Goal: Information Seeking & Learning: Learn about a topic

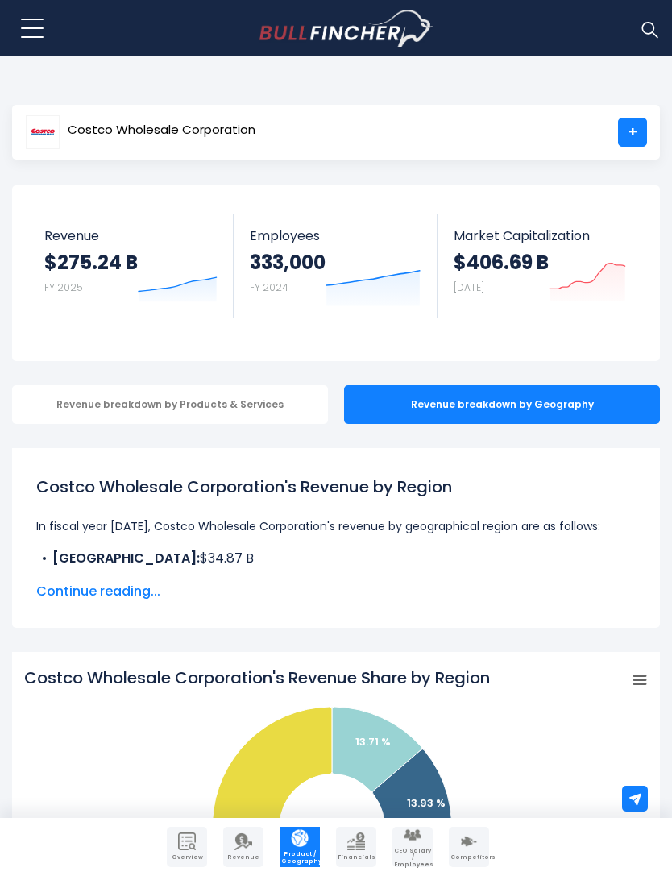
click at [129, 600] on span "Continue reading..." at bounding box center [336, 591] width 600 height 19
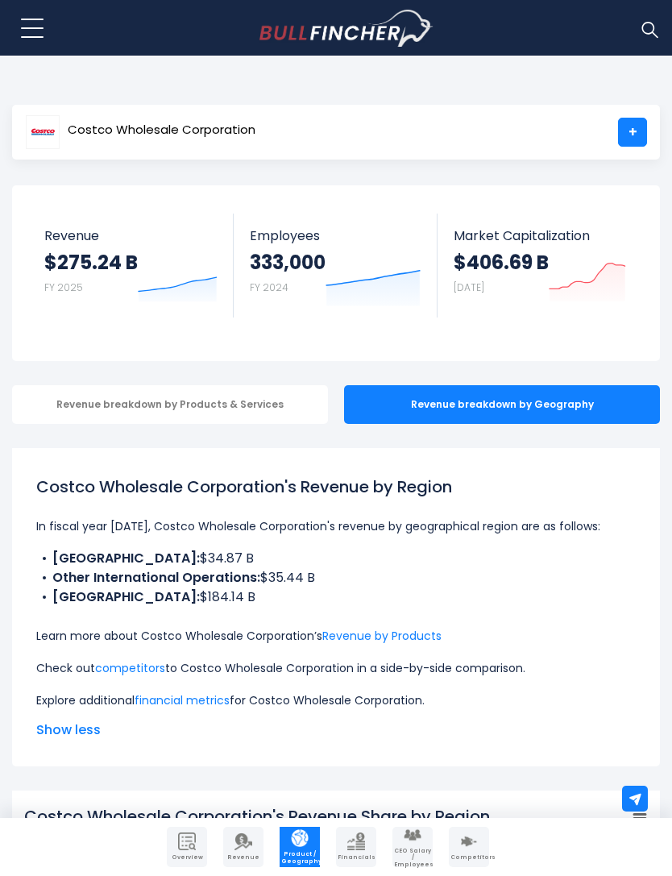
click at [269, 415] on div "Revenue breakdown by Products & Services" at bounding box center [170, 404] width 316 height 39
click at [484, 400] on div "Revenue breakdown by Geography" at bounding box center [502, 404] width 316 height 39
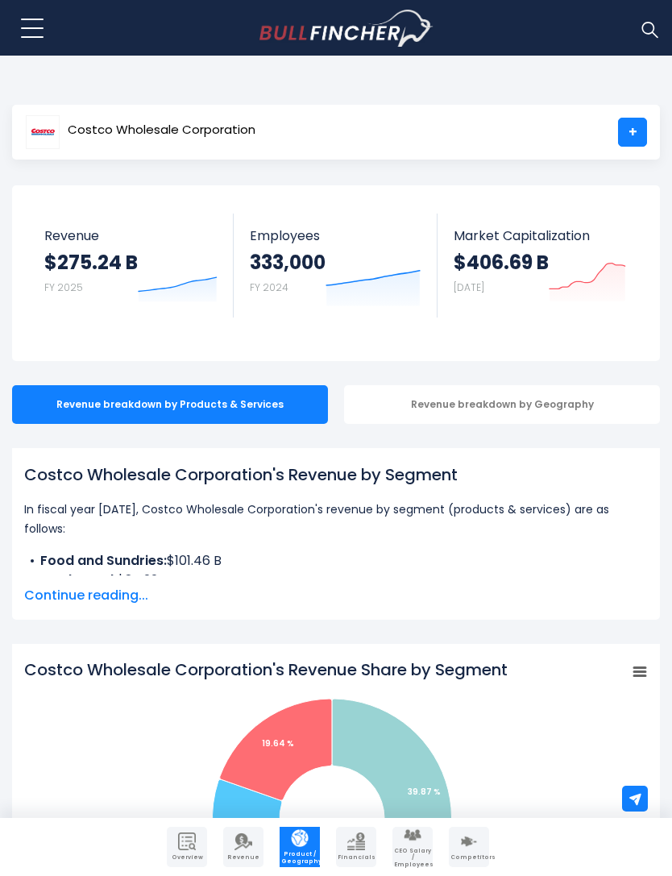
click at [500, 407] on div "Revenue breakdown by Geography" at bounding box center [502, 404] width 316 height 39
click at [426, 414] on div "Revenue breakdown by Geography" at bounding box center [502, 404] width 316 height 39
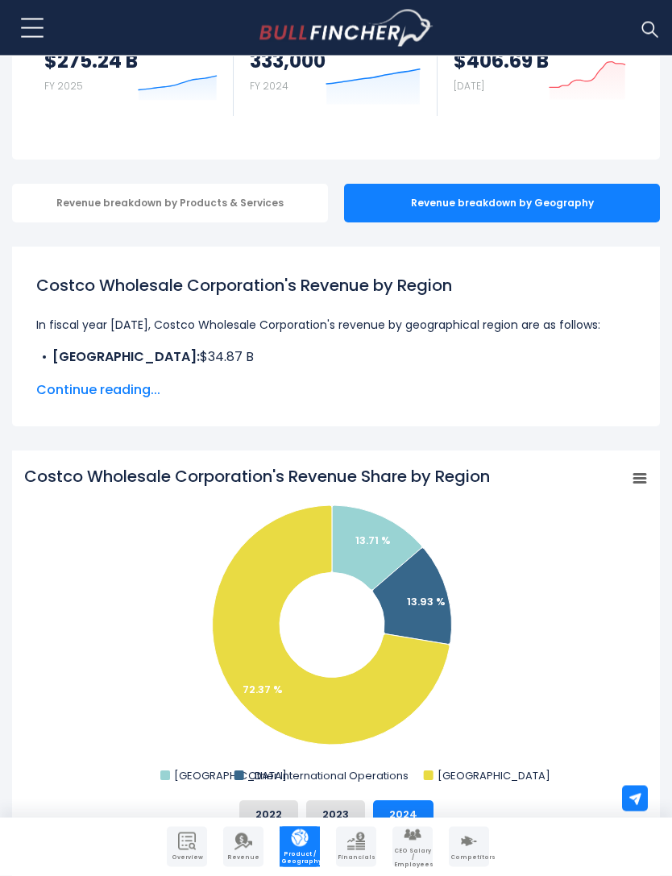
click at [630, 479] on rect "Costco Wholesale Corporation's Revenue Share by Region" at bounding box center [640, 479] width 23 height 23
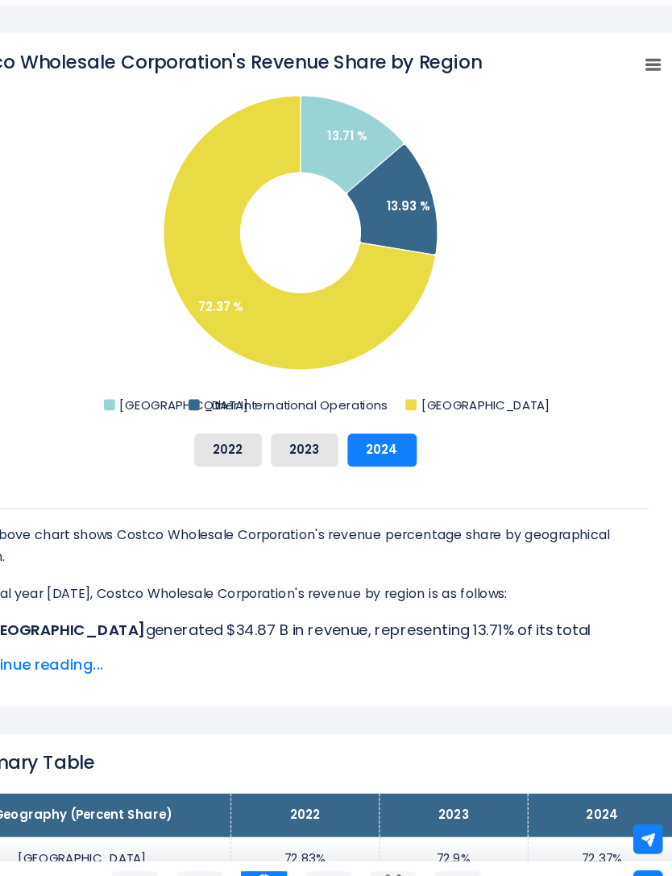
scroll to position [562, 6]
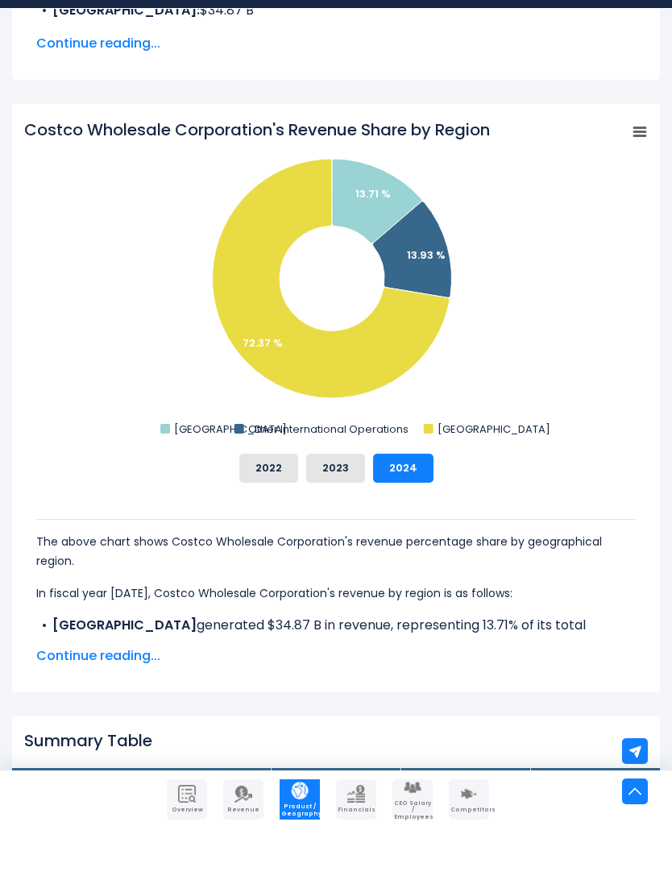
click at [109, 694] on span "Continue reading..." at bounding box center [336, 703] width 600 height 19
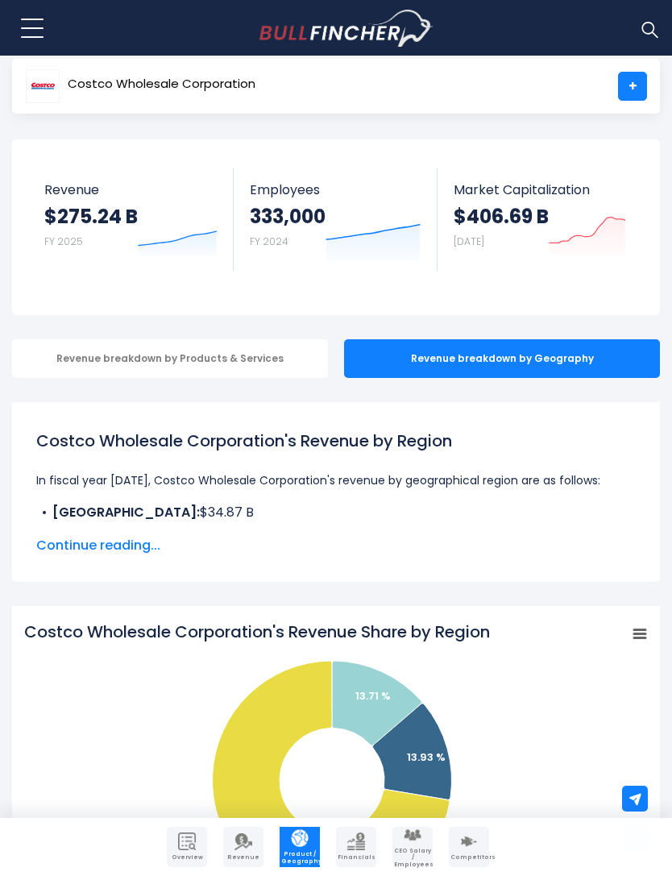
scroll to position [0, 0]
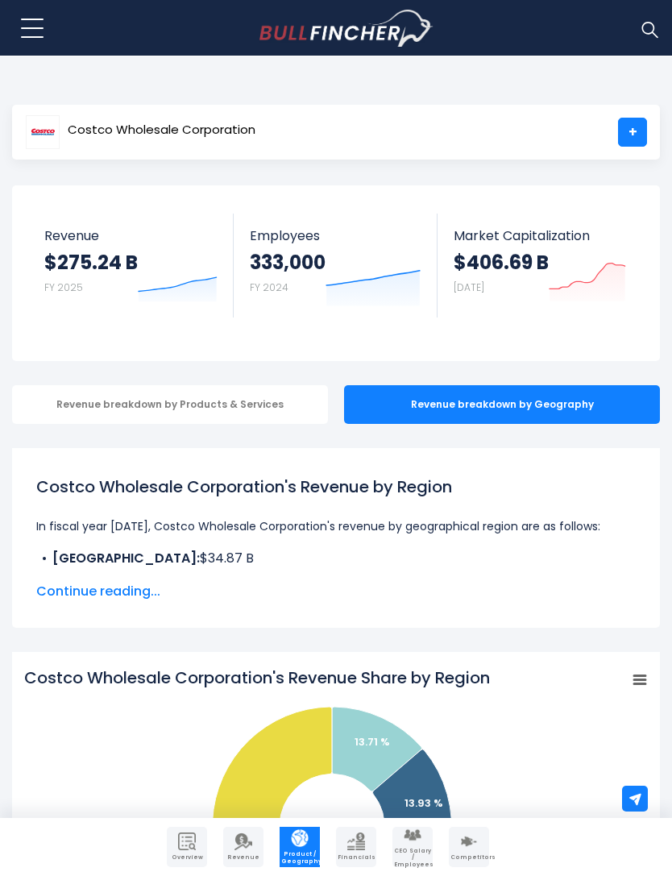
click at [76, 586] on span "Continue reading..." at bounding box center [336, 591] width 600 height 19
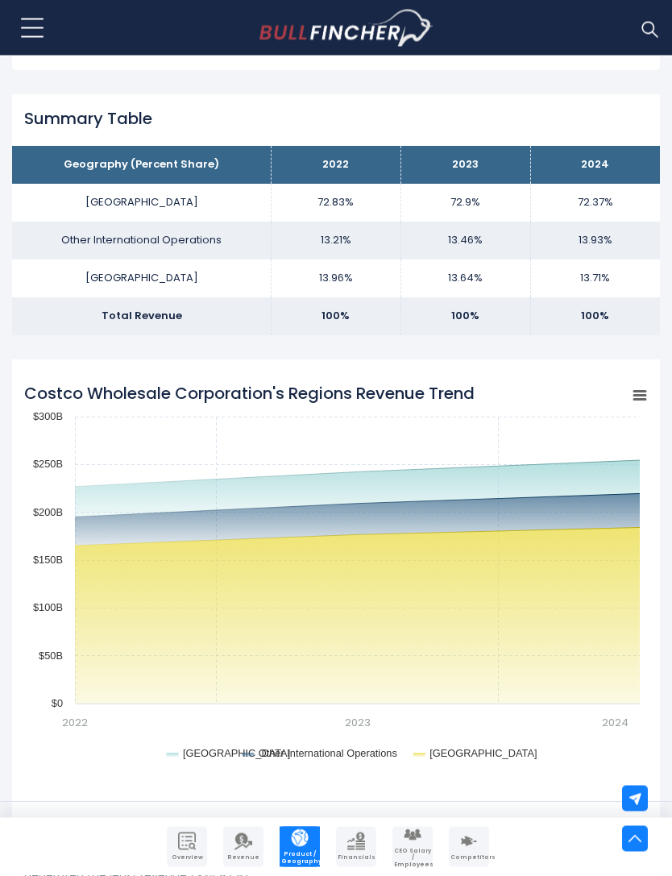
scroll to position [1474, 0]
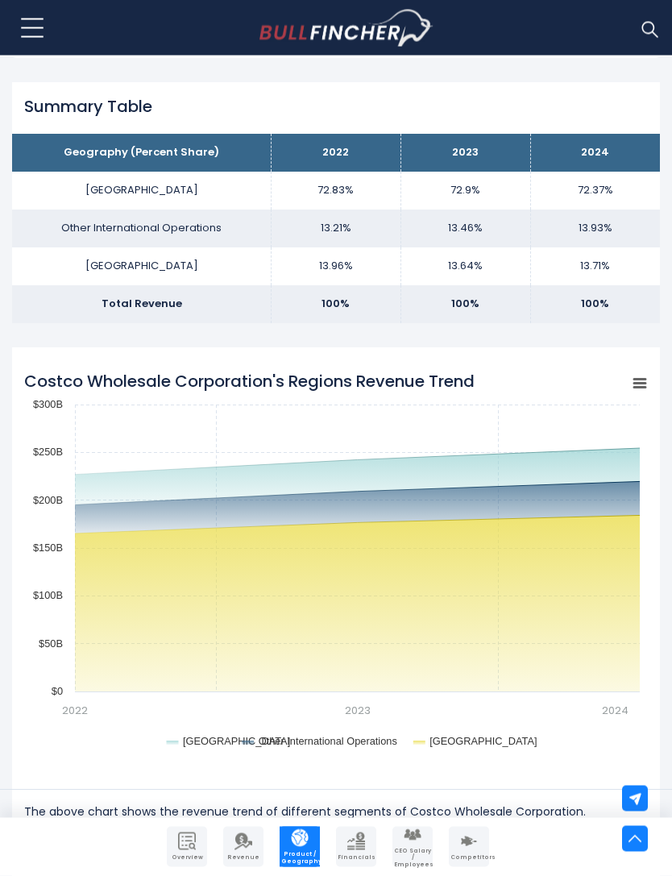
click at [641, 380] on icon "Costco Wholesale Corporation's Regions Revenue Trend" at bounding box center [639, 384] width 11 height 8
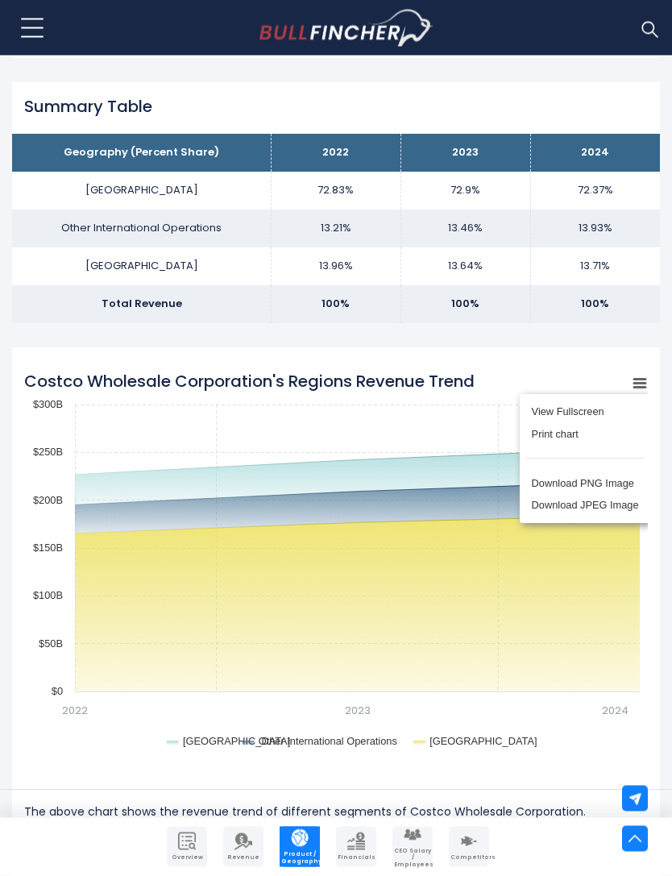
scroll to position [1475, 0]
click at [104, 565] on rect "Costco Wholesale Corporation's Regions Revenue Trend" at bounding box center [336, 563] width 624 height 403
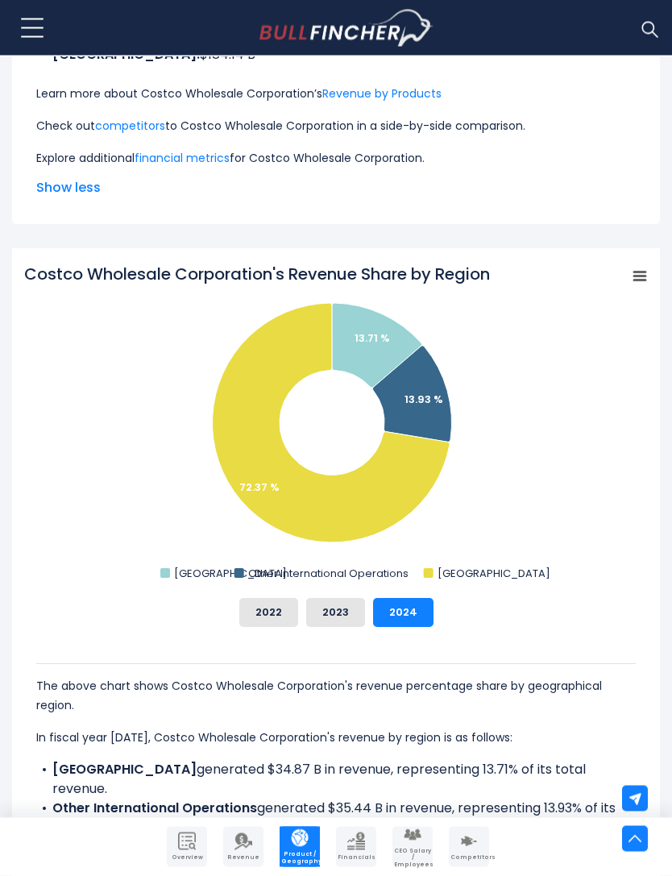
scroll to position [564, 0]
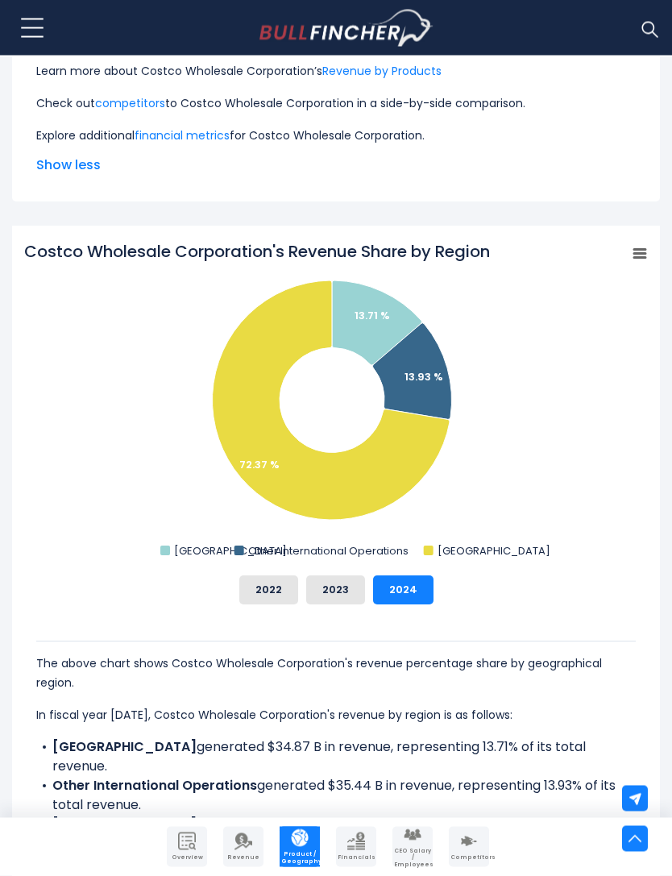
click at [246, 850] on img "Company Revenue" at bounding box center [244, 842] width 18 height 18
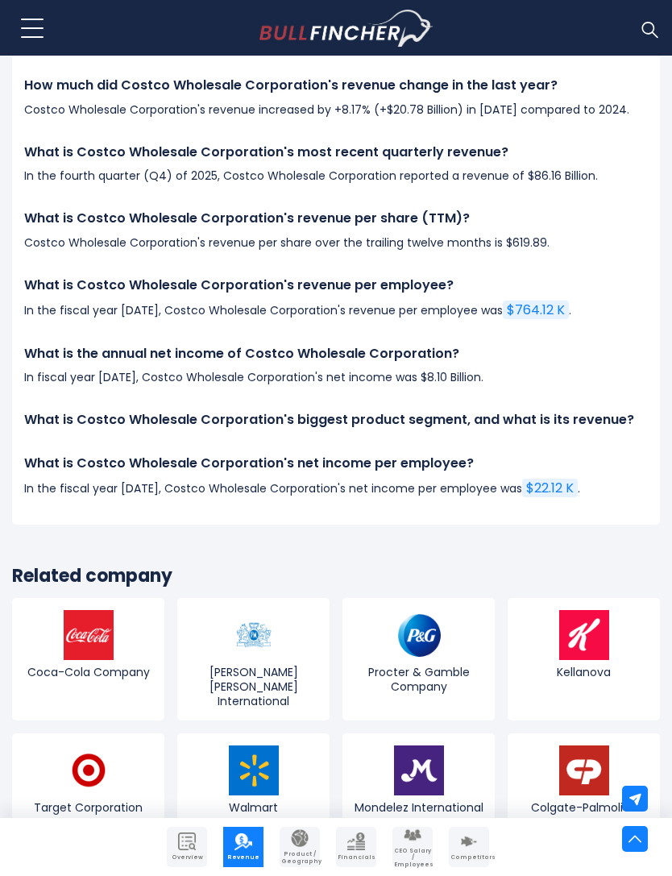
scroll to position [4020, 0]
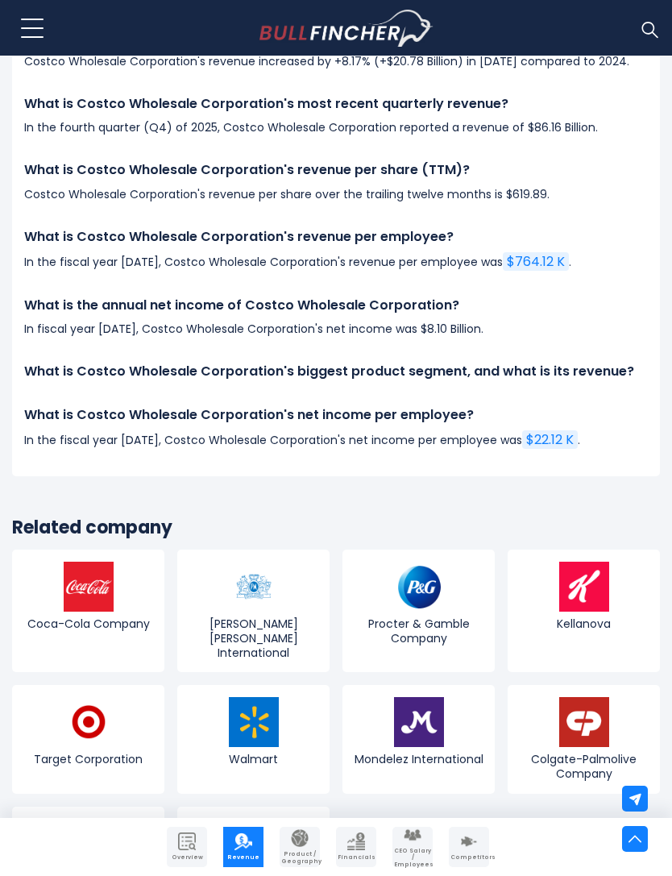
click at [373, 867] on link "Financials" at bounding box center [356, 847] width 40 height 40
click at [110, 697] on img at bounding box center [89, 722] width 50 height 50
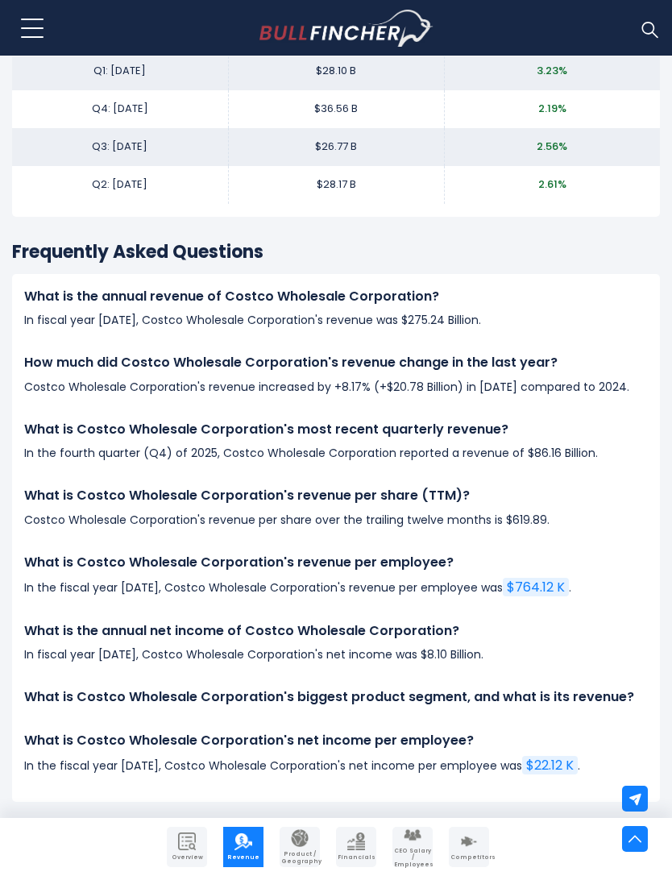
scroll to position [3693, 0]
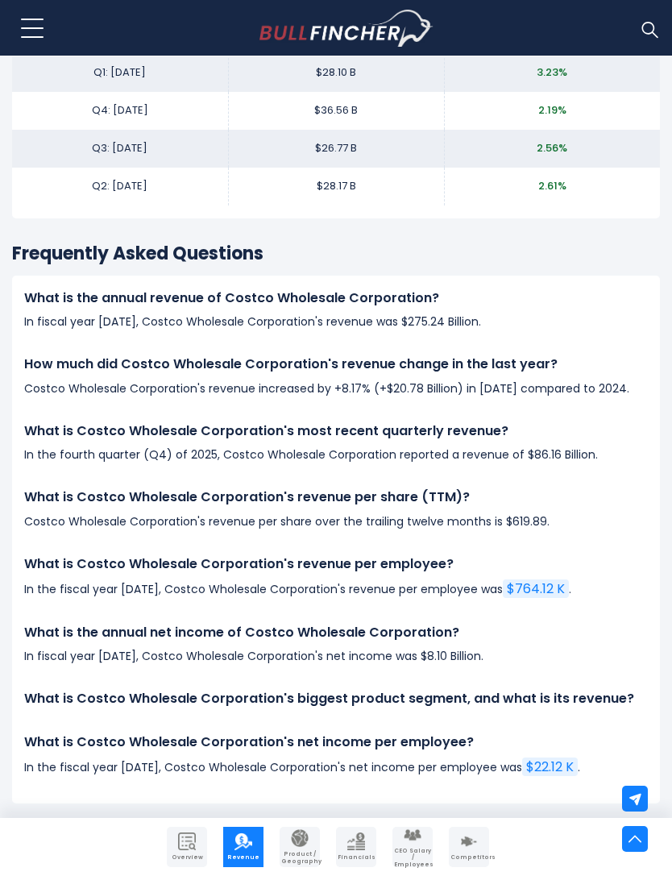
click at [186, 844] on img "Company Overview" at bounding box center [187, 842] width 18 height 18
click at [187, 844] on img "Company Overview" at bounding box center [187, 842] width 18 height 18
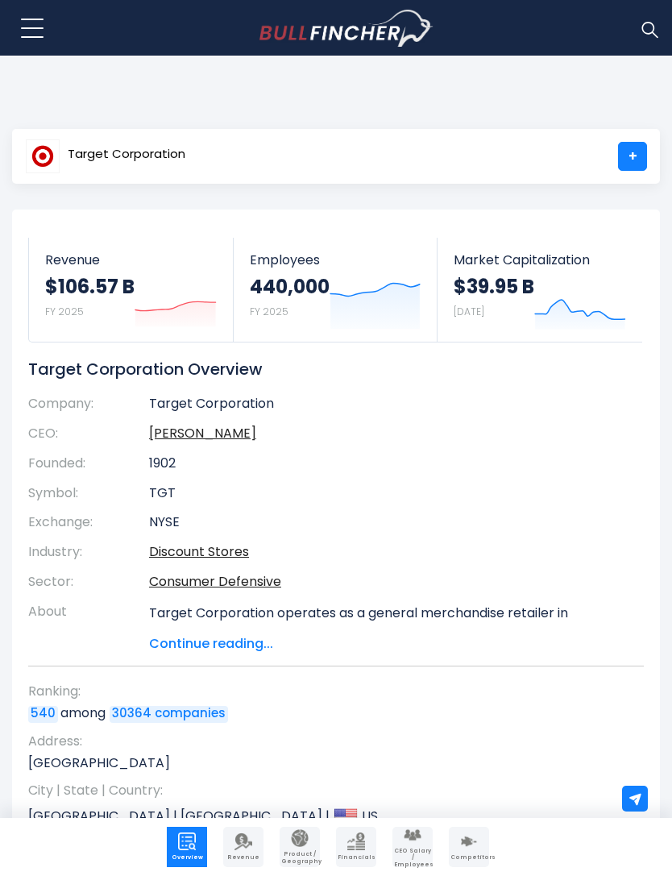
click at [235, 838] on img "Company Revenue" at bounding box center [244, 842] width 18 height 18
click at [237, 842] on img "Company Revenue" at bounding box center [244, 842] width 18 height 18
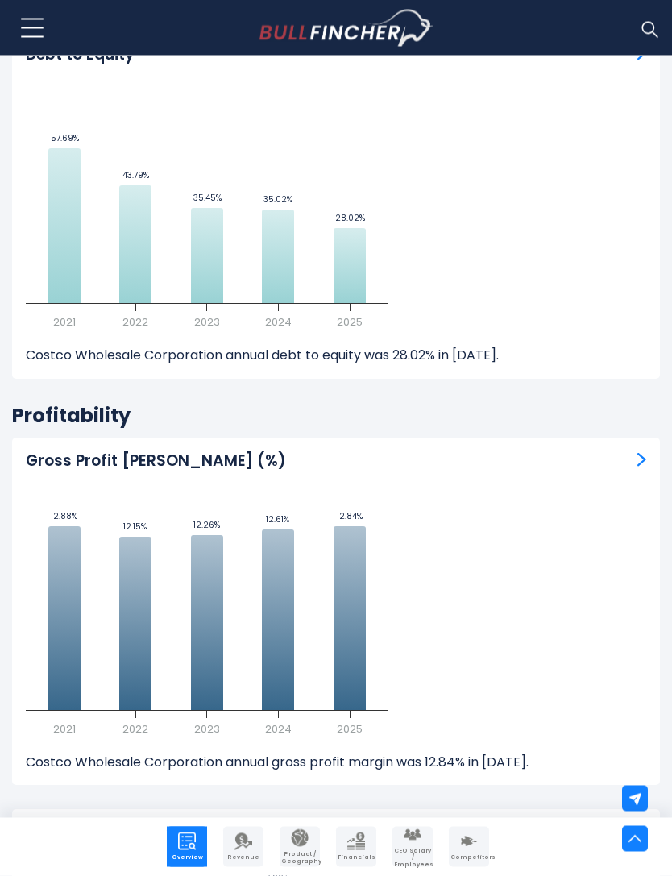
scroll to position [7609, 0]
click at [361, 850] on img "Company Financials" at bounding box center [356, 842] width 18 height 18
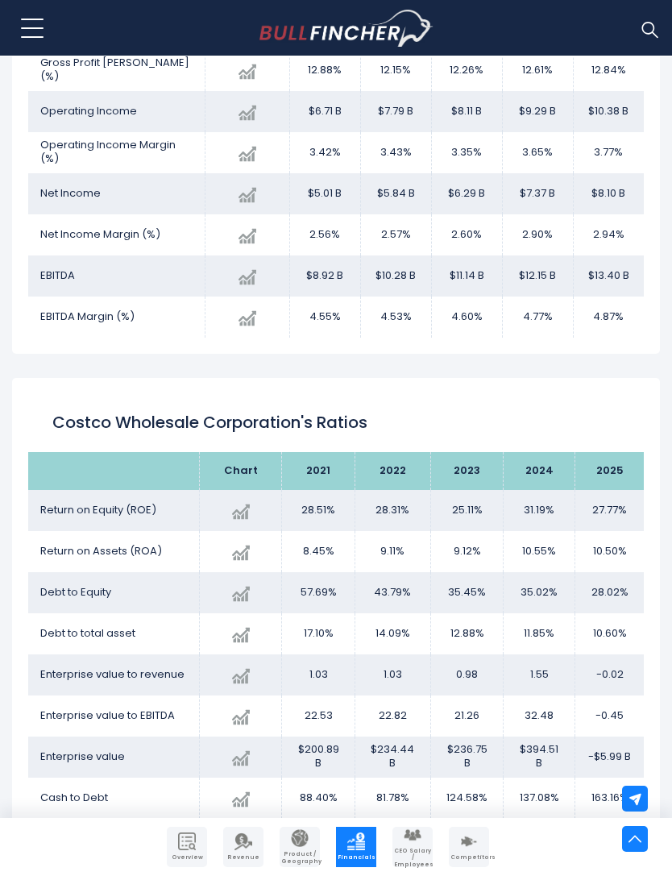
click at [297, 847] on img "Company Product/Geography" at bounding box center [300, 838] width 18 height 18
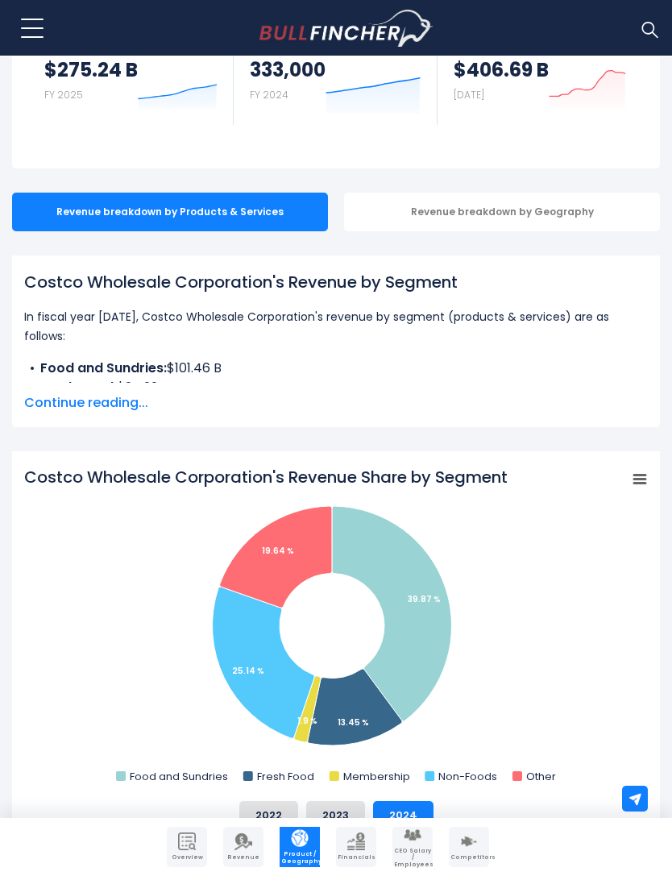
click at [617, 210] on div "Revenue breakdown by Geography" at bounding box center [502, 212] width 316 height 39
click at [603, 193] on div "Revenue breakdown by Geography" at bounding box center [502, 212] width 316 height 39
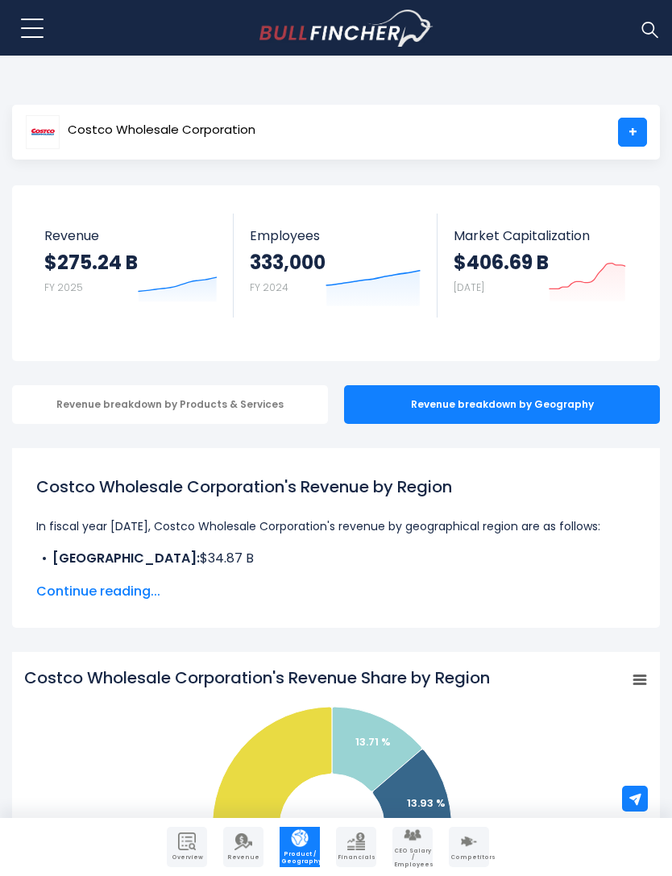
click at [58, 601] on span "Continue reading..." at bounding box center [336, 591] width 600 height 19
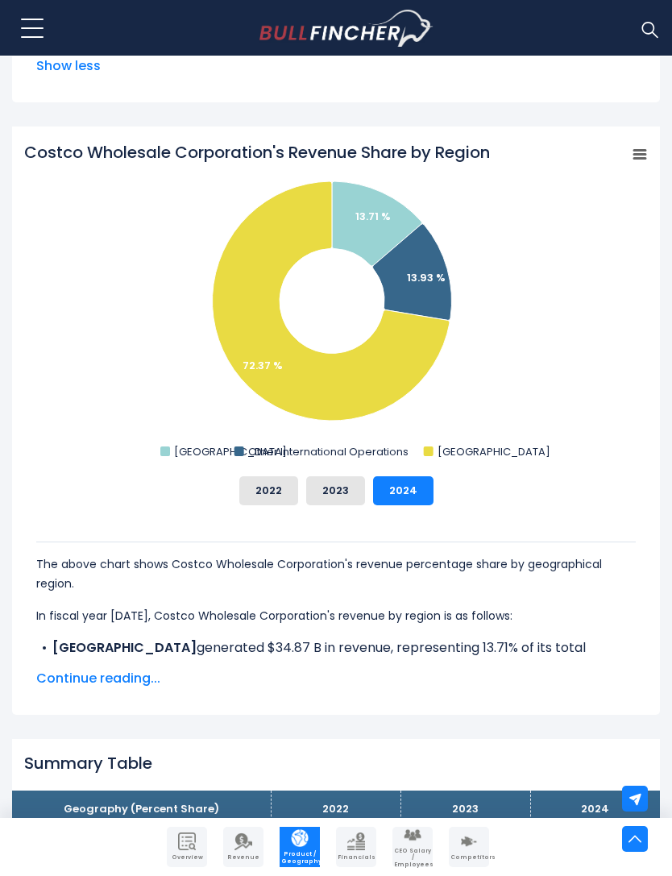
scroll to position [861, 0]
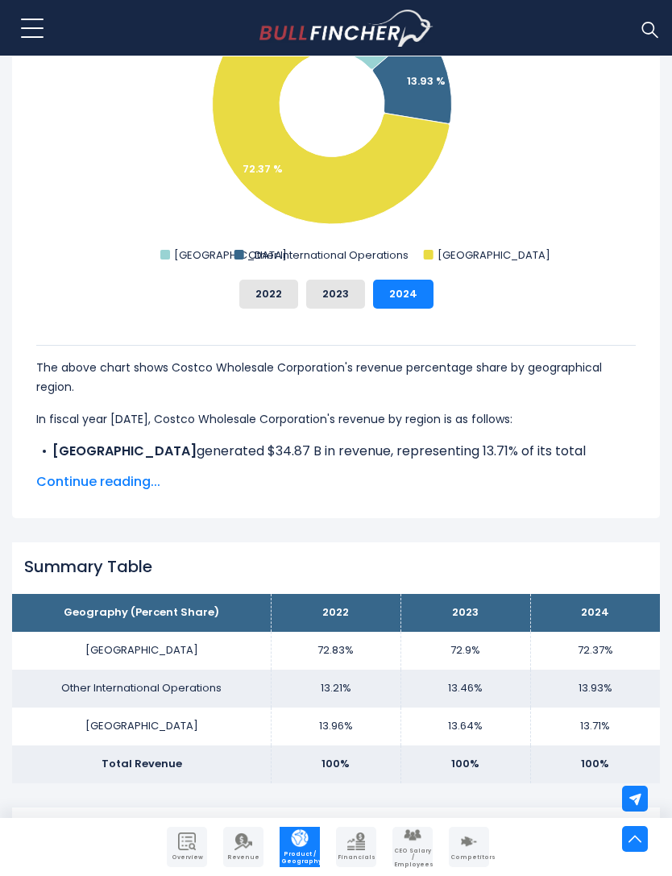
click at [69, 491] on span "Continue reading..." at bounding box center [336, 481] width 600 height 19
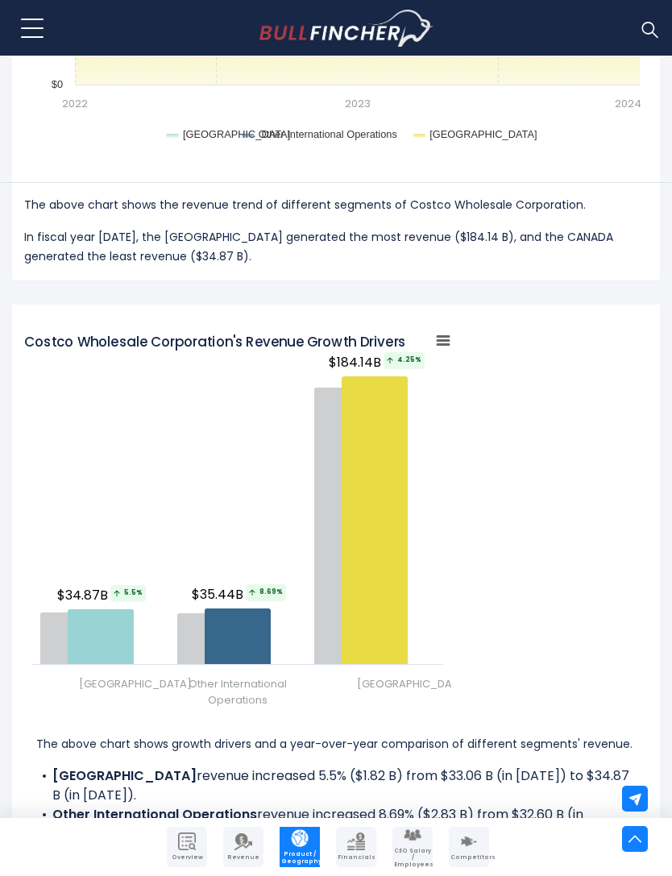
scroll to position [2083, 0]
click at [435, 339] on rect "Costco Wholesale Corporation's Revenue Growth Drivers" at bounding box center [443, 339] width 23 height 23
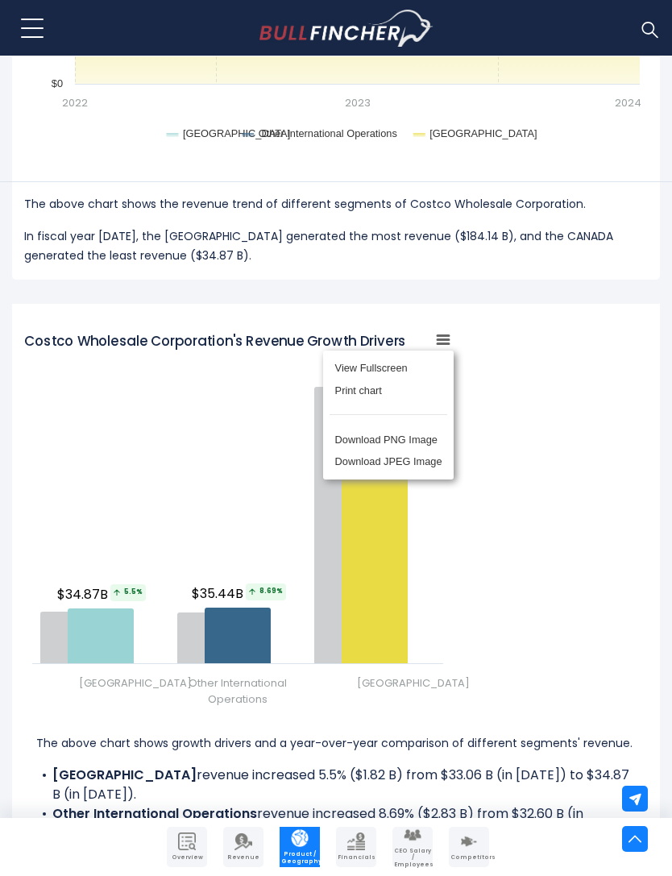
click at [588, 429] on div "Created with Highcharts 12.1.2 Chart context menu Costco Wholesale Corporation'…" at bounding box center [336, 519] width 624 height 403
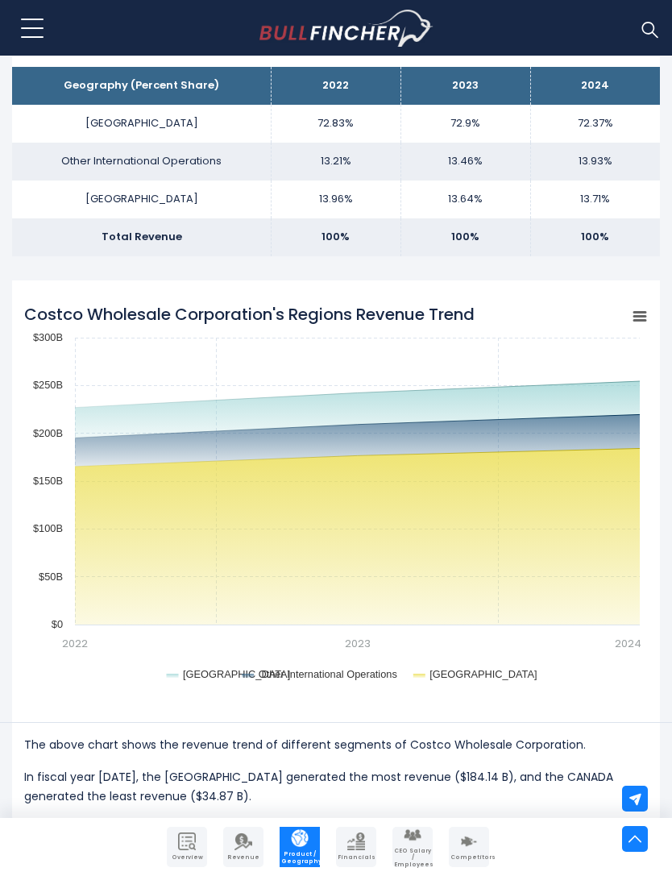
scroll to position [1540, 0]
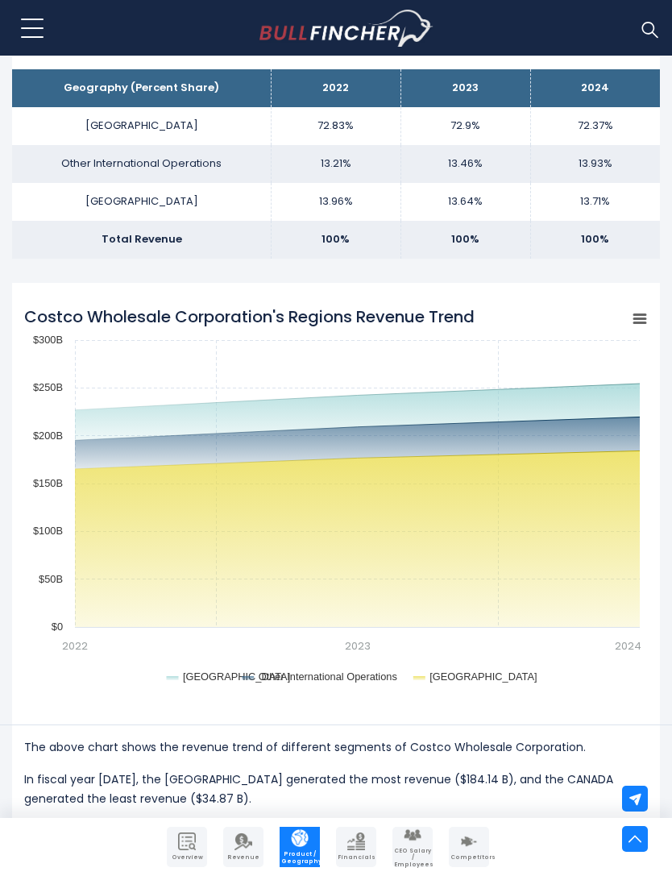
click at [646, 314] on icon "Costco Wholesale Corporation's Regions Revenue Trend" at bounding box center [639, 318] width 11 height 8
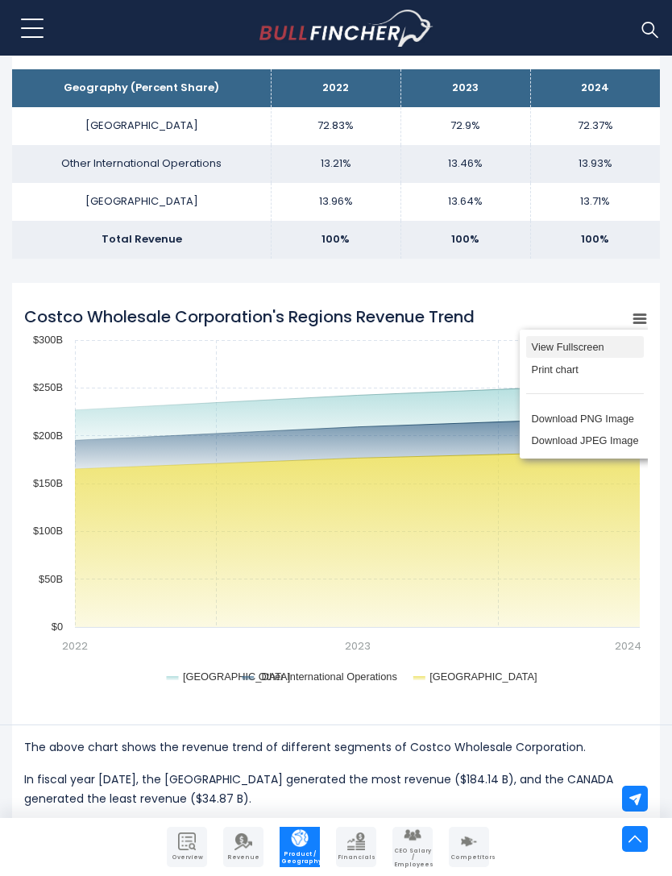
click at [592, 345] on li "View Fullscreen" at bounding box center [585, 347] width 118 height 23
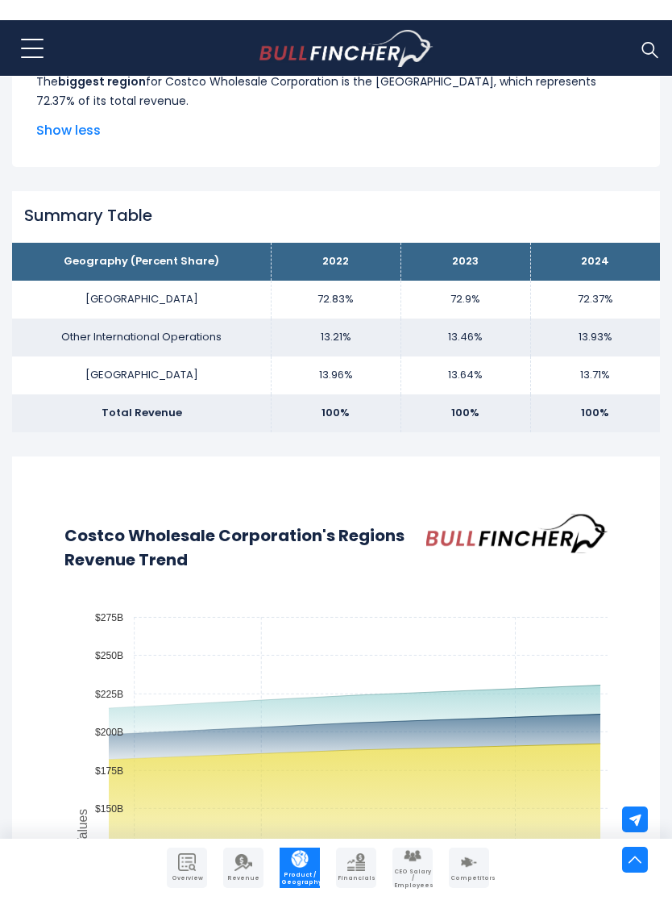
scroll to position [0, 0]
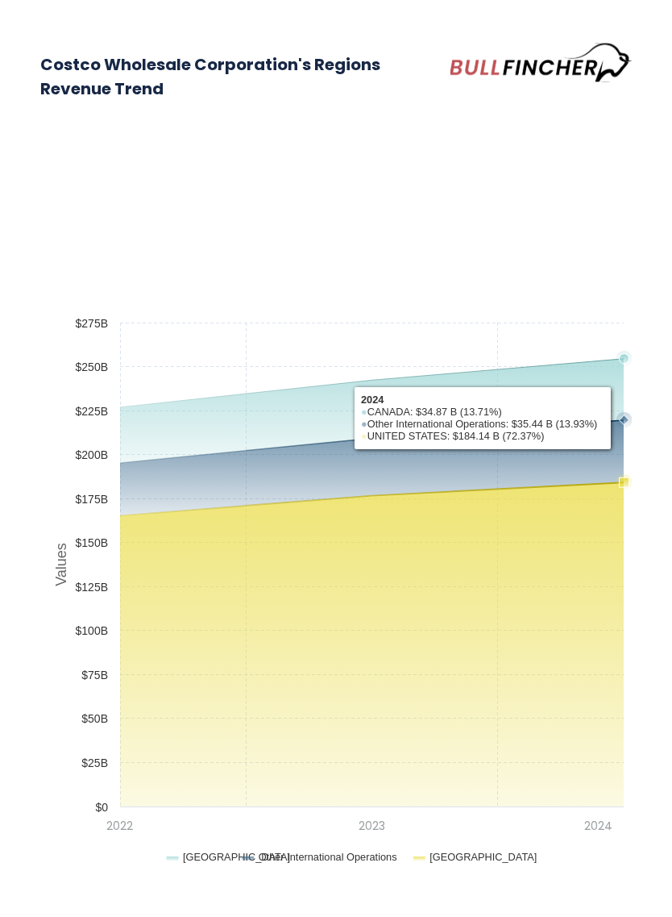
click at [588, 397] on rect "Costco Wholesale Corporation's Regions Revenue Trend" at bounding box center [336, 595] width 592 height 562
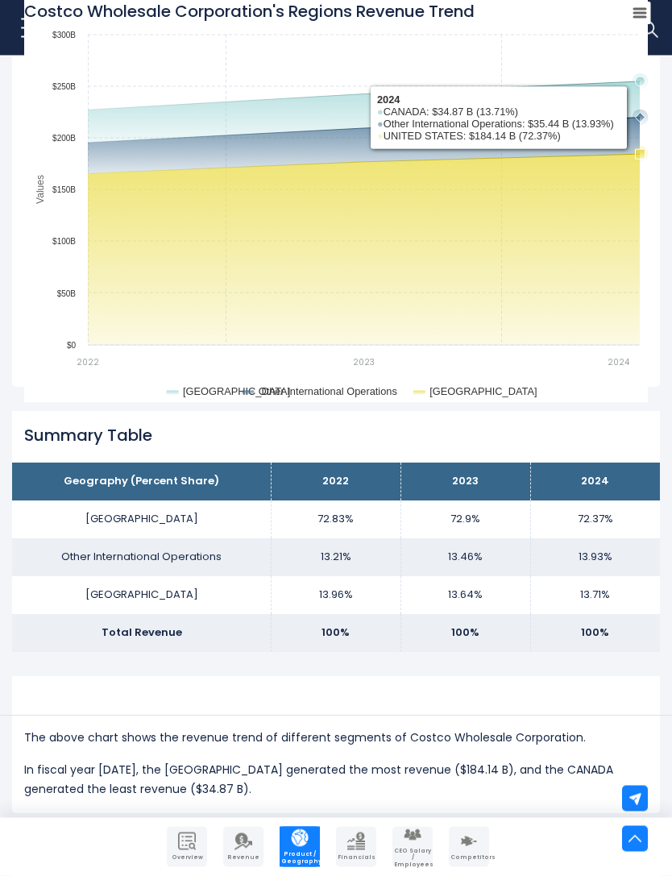
scroll to position [996, 0]
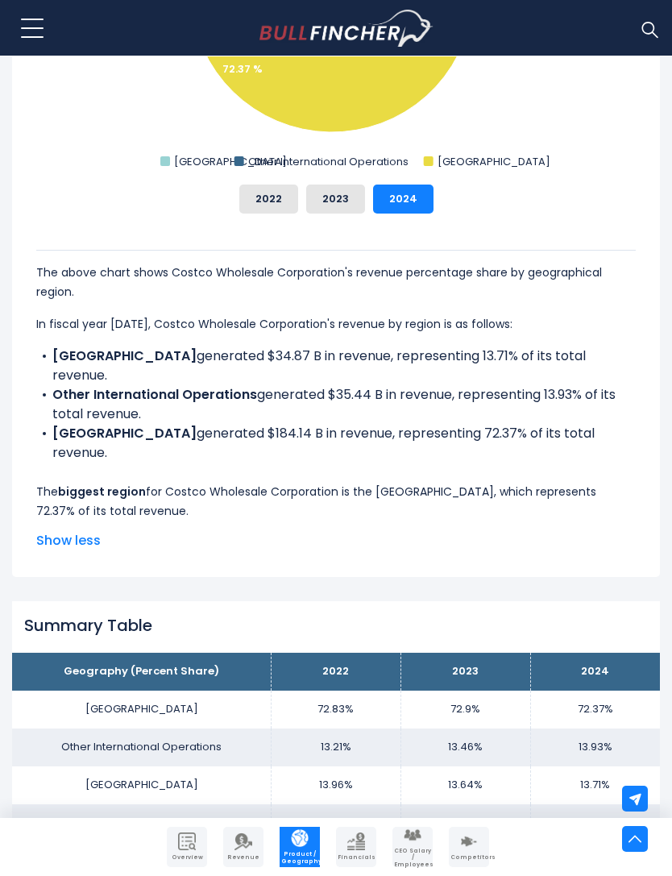
click at [57, 534] on span "Show less" at bounding box center [336, 540] width 600 height 19
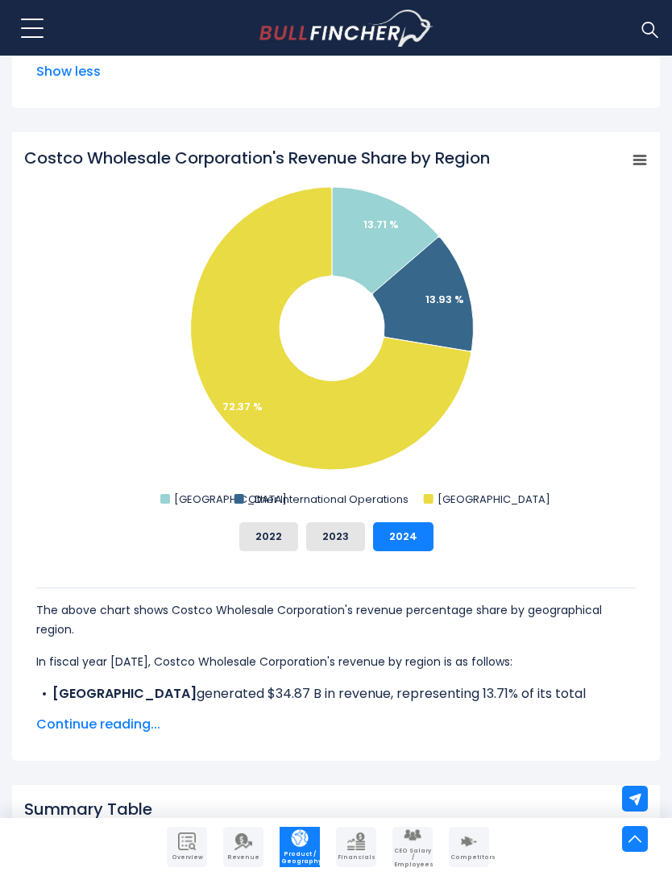
scroll to position [589, 0]
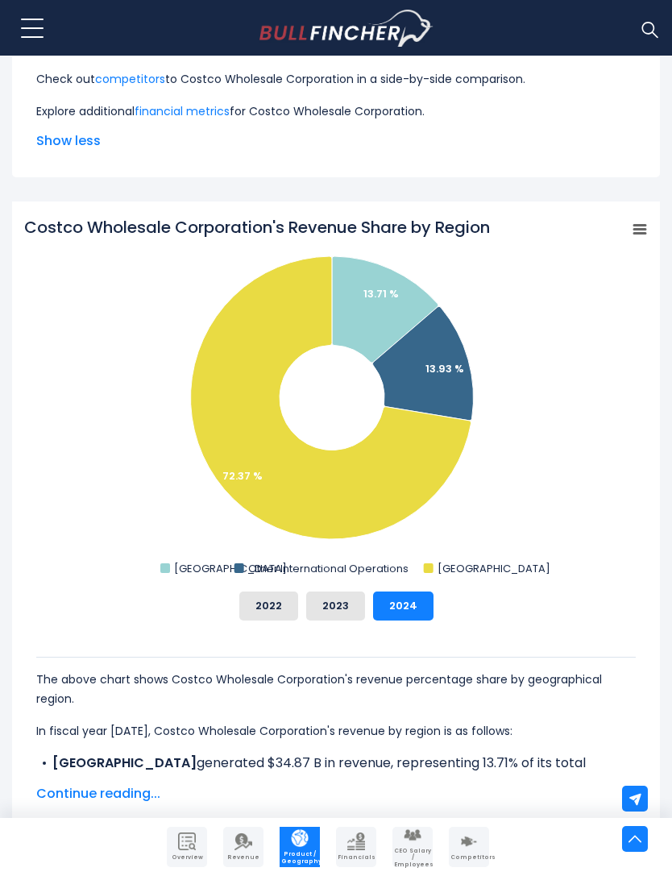
click at [391, 481] on icon "Costco Wholesale Corporation's Revenue Share by Region" at bounding box center [330, 397] width 281 height 283
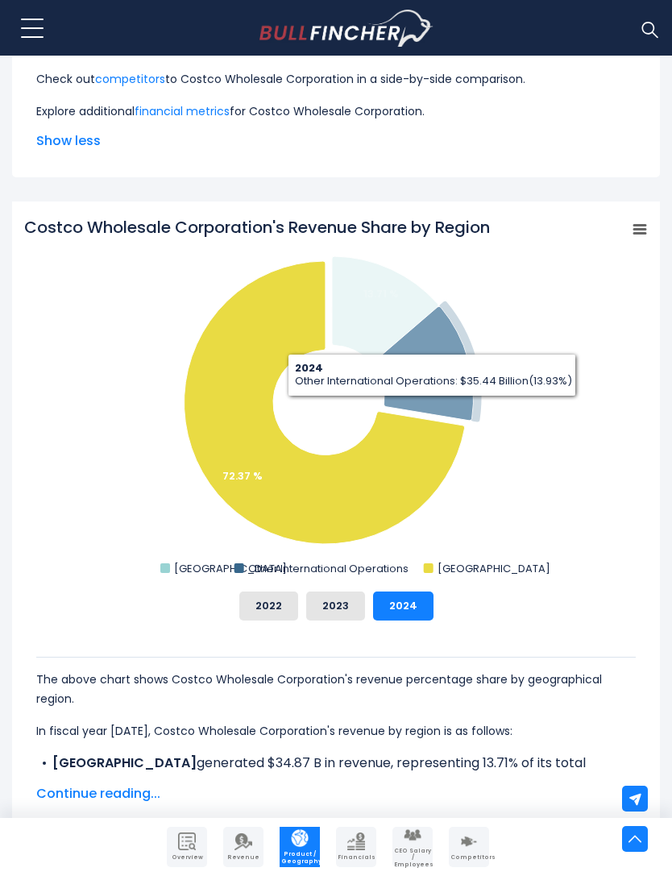
click at [432, 383] on icon "Costco Wholesale Corporation's Revenue Share by Region" at bounding box center [422, 364] width 101 height 114
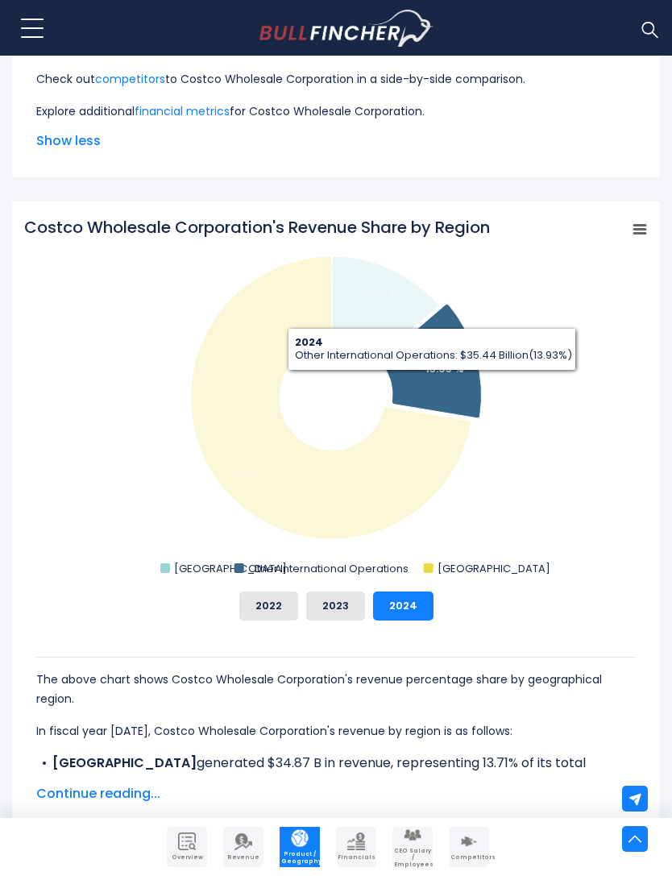
click at [403, 303] on icon "Costco Wholesale Corporation's Revenue Share by Region" at bounding box center [385, 309] width 106 height 106
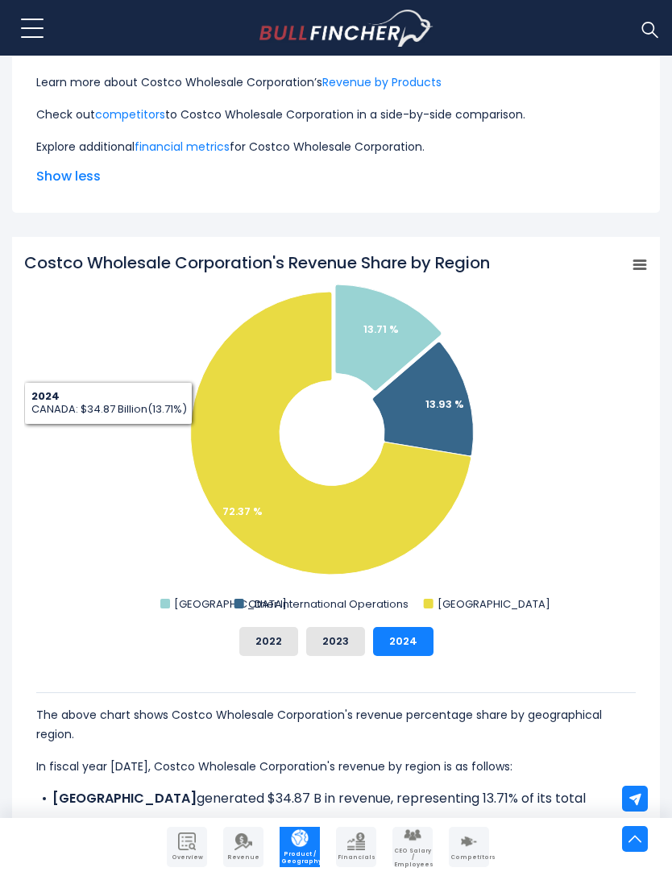
scroll to position [560, 0]
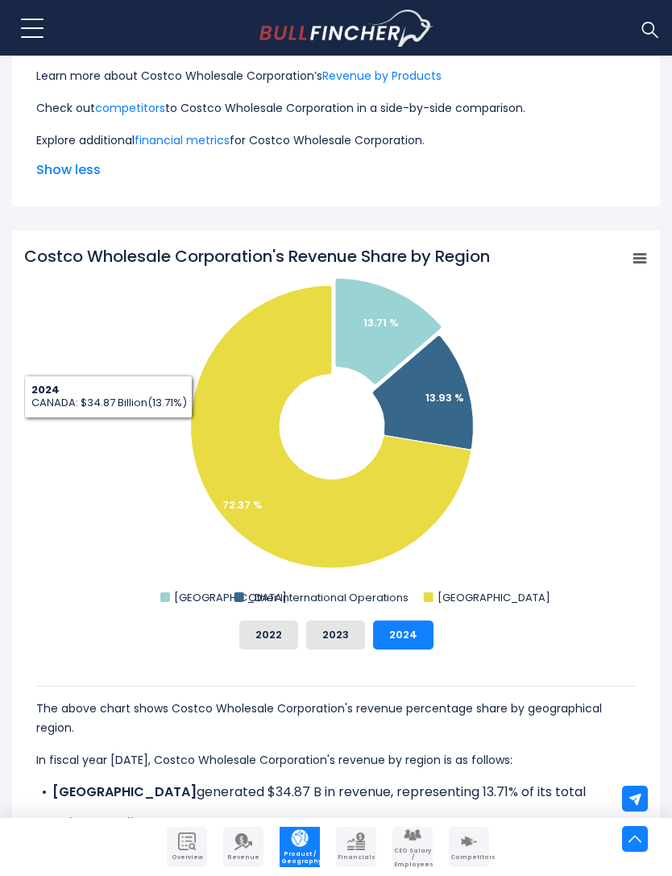
click at [128, 830] on span "Continue reading..." at bounding box center [336, 822] width 600 height 19
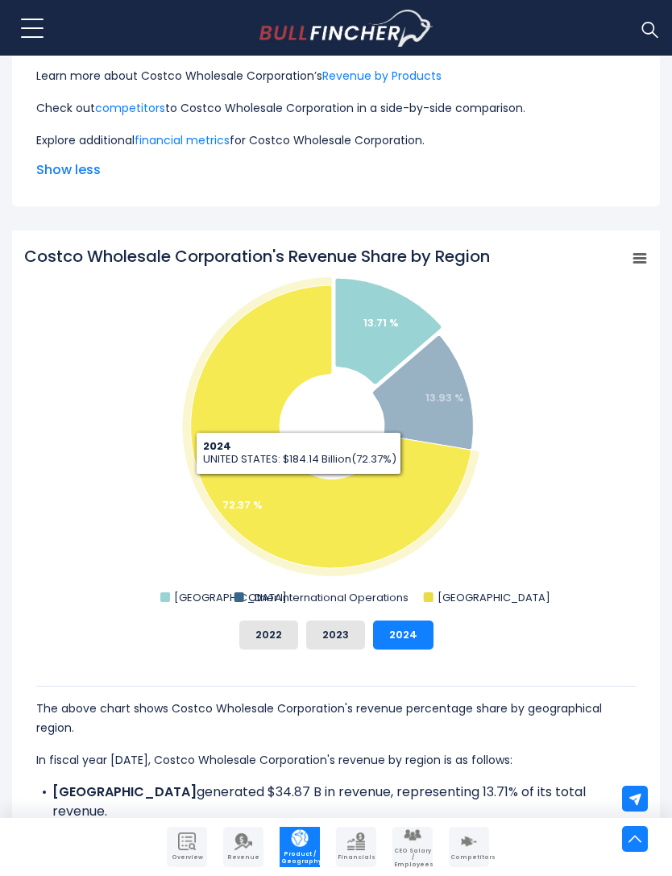
click at [364, 509] on icon "Costco Wholesale Corporation's Revenue Share by Region" at bounding box center [330, 426] width 281 height 283
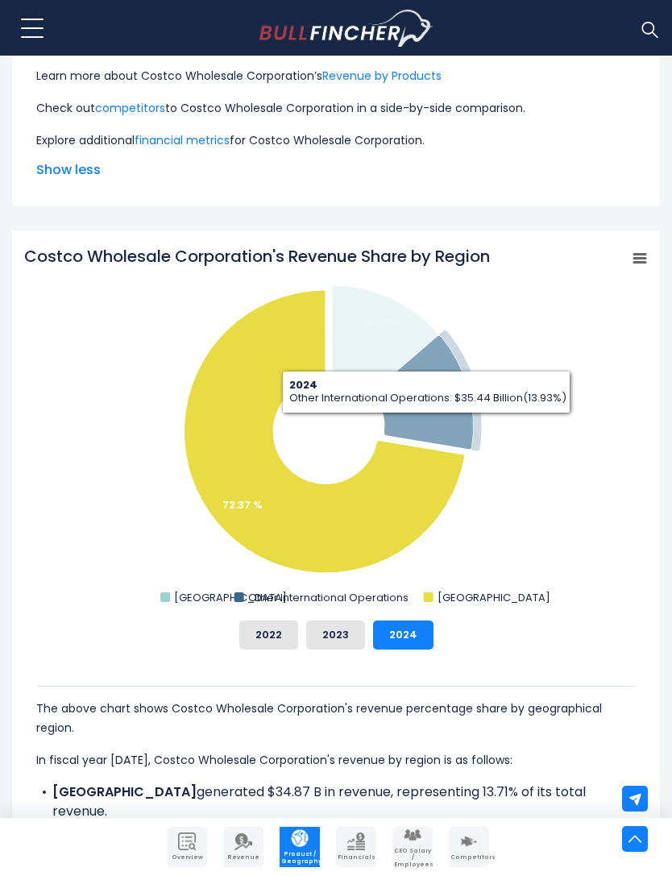
click at [434, 392] on text "13.93 %" at bounding box center [445, 397] width 39 height 15
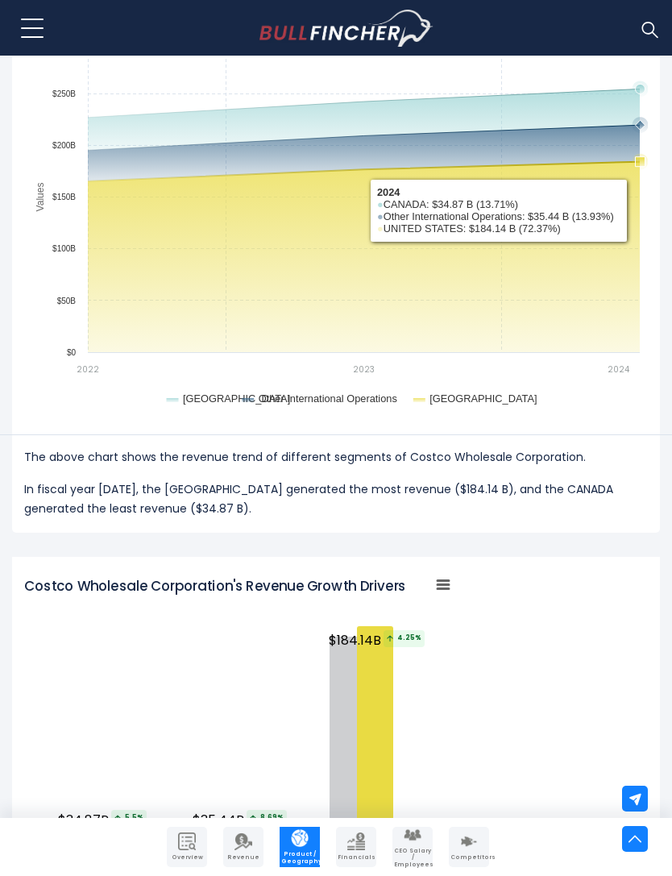
scroll to position [2063, 0]
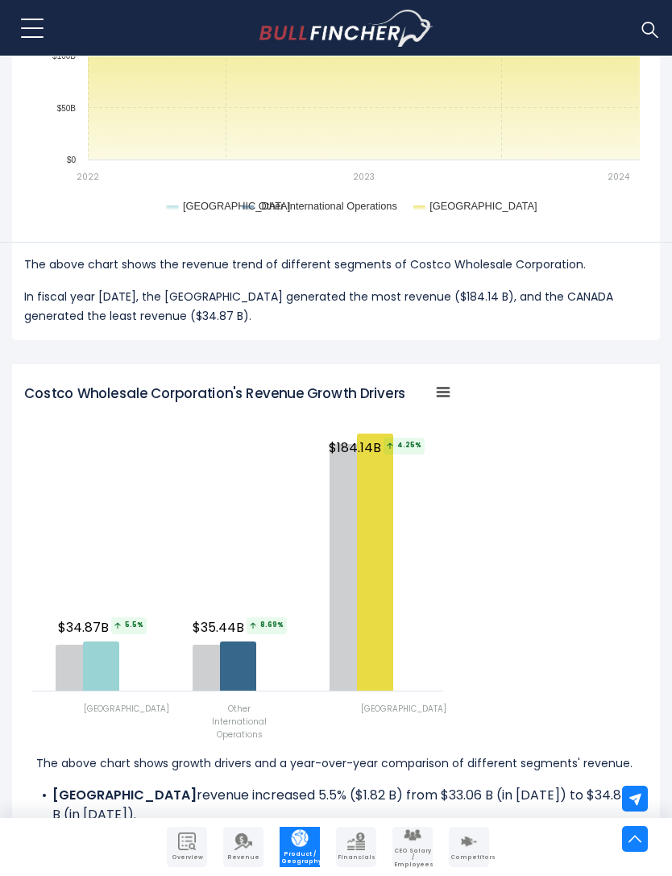
click at [237, 673] on icon "Costco Wholesale Corporation's Revenue Growth Drivers" at bounding box center [238, 666] width 36 height 49
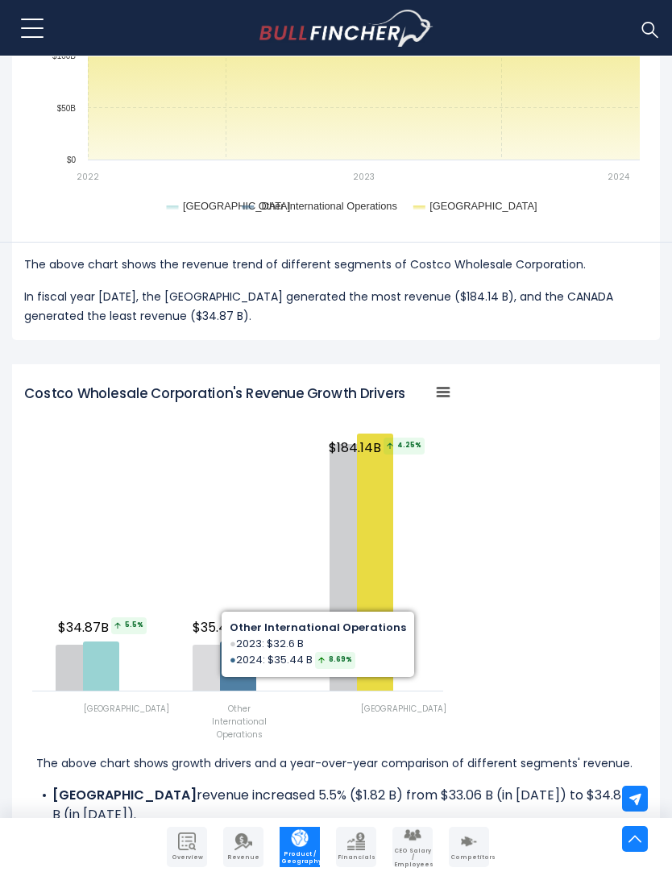
click at [212, 662] on icon "Costco Wholesale Corporation's Revenue Growth Drivers" at bounding box center [211, 668] width 36 height 46
click at [215, 671] on icon "Costco Wholesale Corporation's Revenue Growth Drivers" at bounding box center [211, 668] width 36 height 46
click at [337, 724] on rect "Costco Wholesale Corporation's Revenue Growth Drivers" at bounding box center [237, 560] width 427 height 363
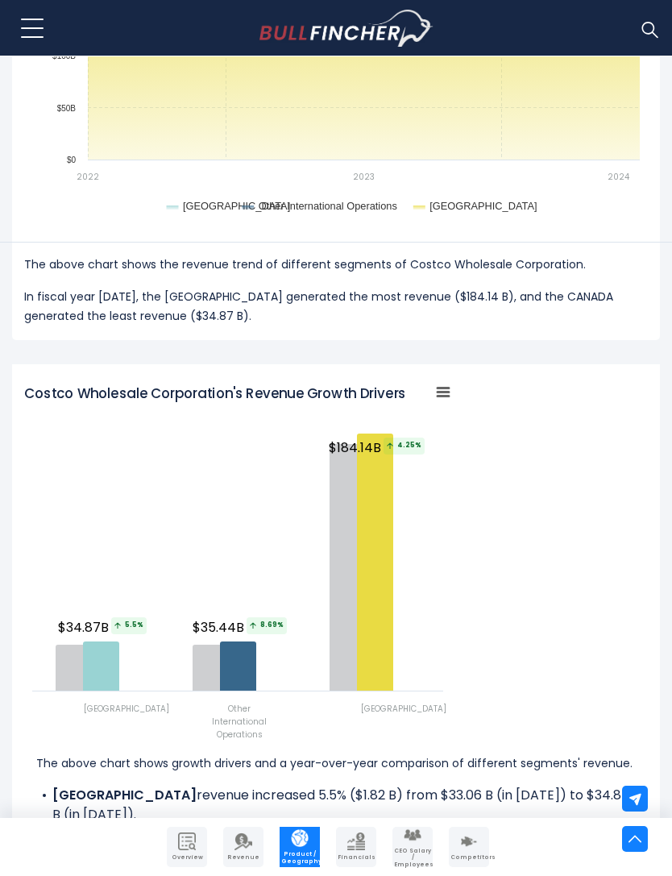
click at [493, 489] on div "Created with Highcharts 12.1.2 Chart context menu Costco Wholesale Corporation'…" at bounding box center [336, 560] width 624 height 363
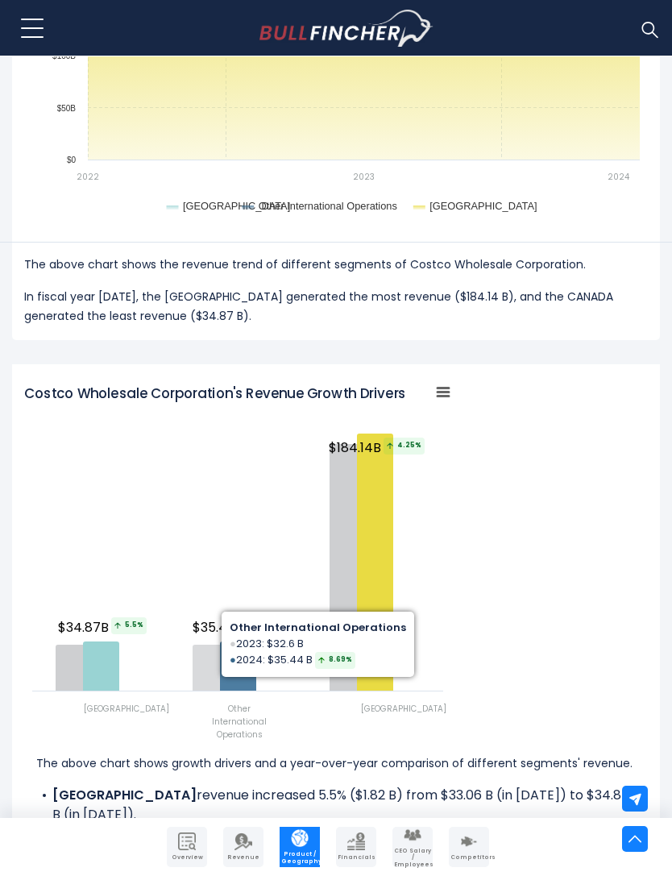
click at [200, 657] on icon "Costco Wholesale Corporation's Revenue Growth Drivers" at bounding box center [211, 668] width 36 height 46
click at [588, 661] on div "Created with Highcharts 12.1.2 Chart context menu Costco Wholesale Corporation'…" at bounding box center [336, 560] width 624 height 363
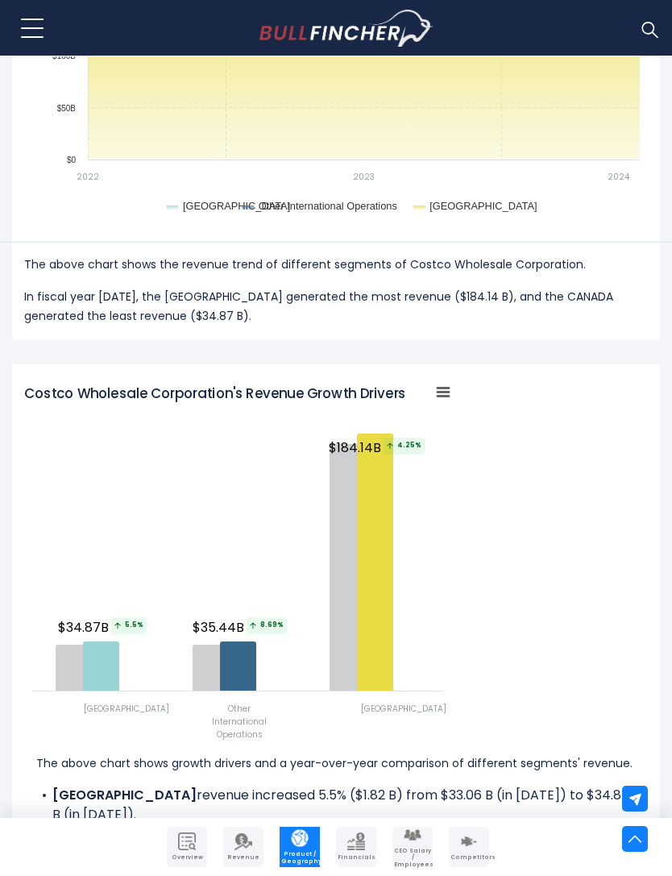
click at [523, 723] on div "Created with Highcharts 12.1.2 Chart context menu Costco Wholesale Corporation'…" at bounding box center [336, 560] width 624 height 363
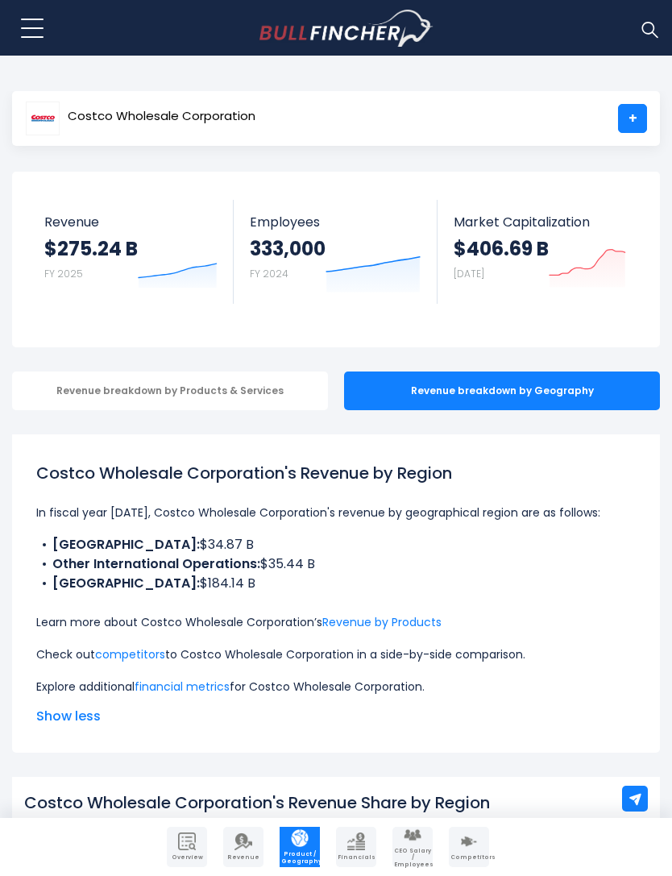
scroll to position [0, 0]
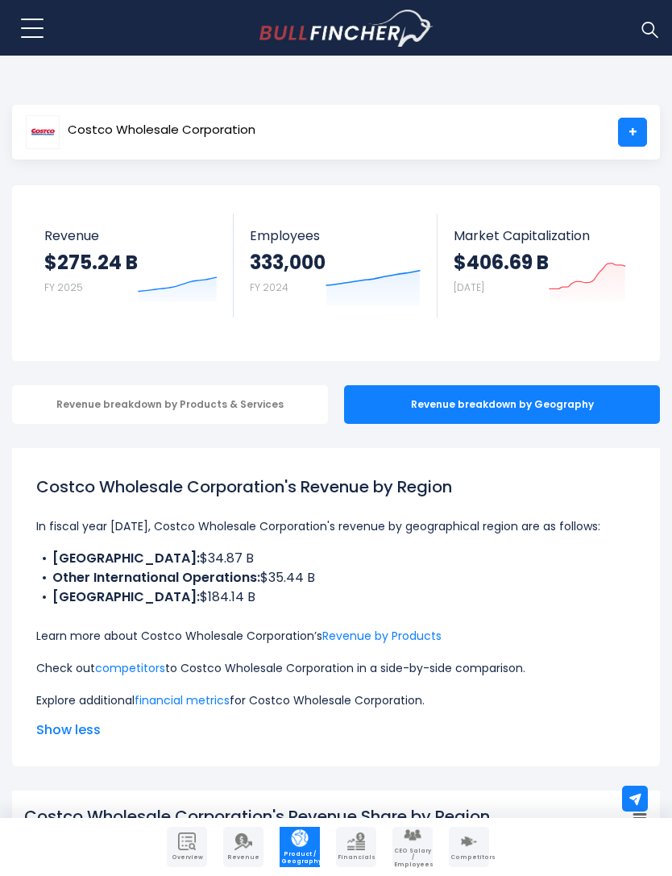
click at [621, 136] on link "+" at bounding box center [632, 132] width 29 height 29
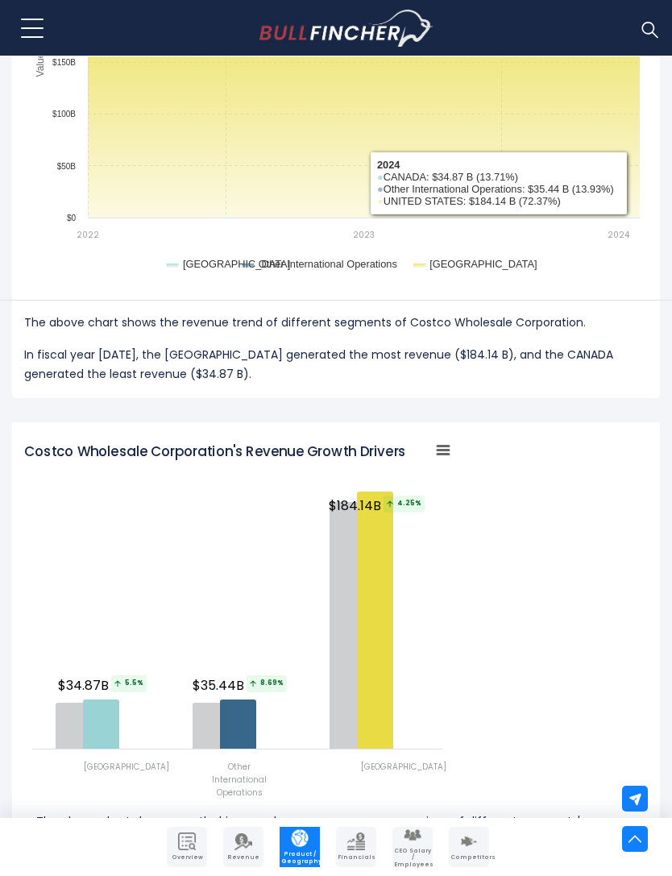
scroll to position [2074, 0]
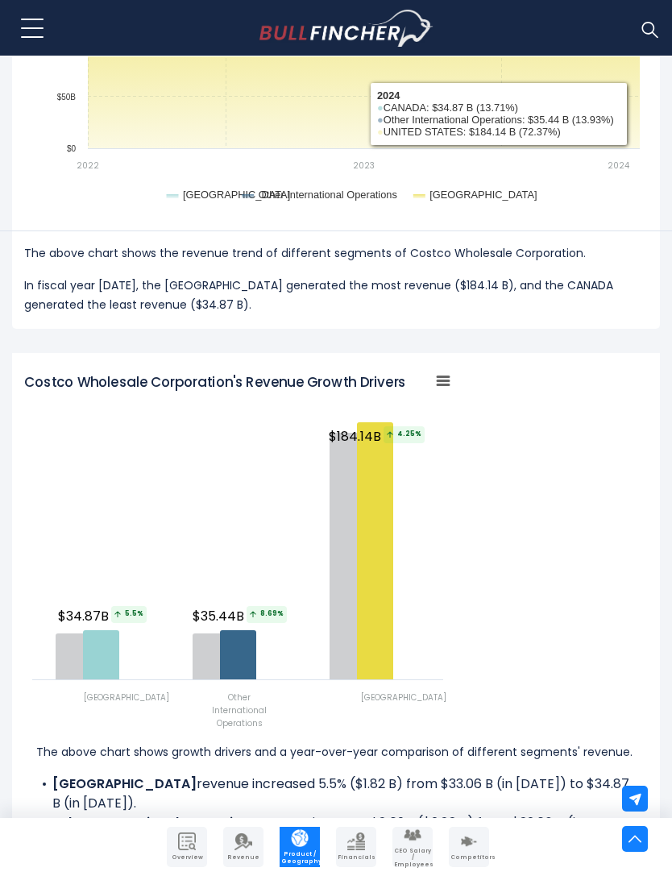
click at [436, 374] on h2 "Costco Wholesale Corporation's Revenue Growth Drivers" at bounding box center [267, 382] width 487 height 16
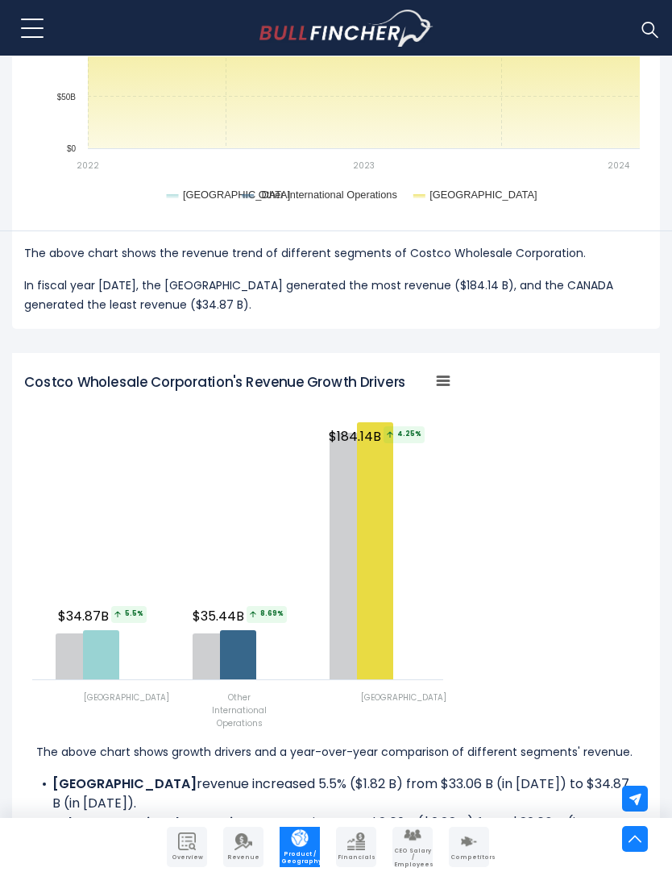
click at [426, 382] on h2 "Costco Wholesale Corporation's Revenue Growth Drivers" at bounding box center [267, 382] width 487 height 16
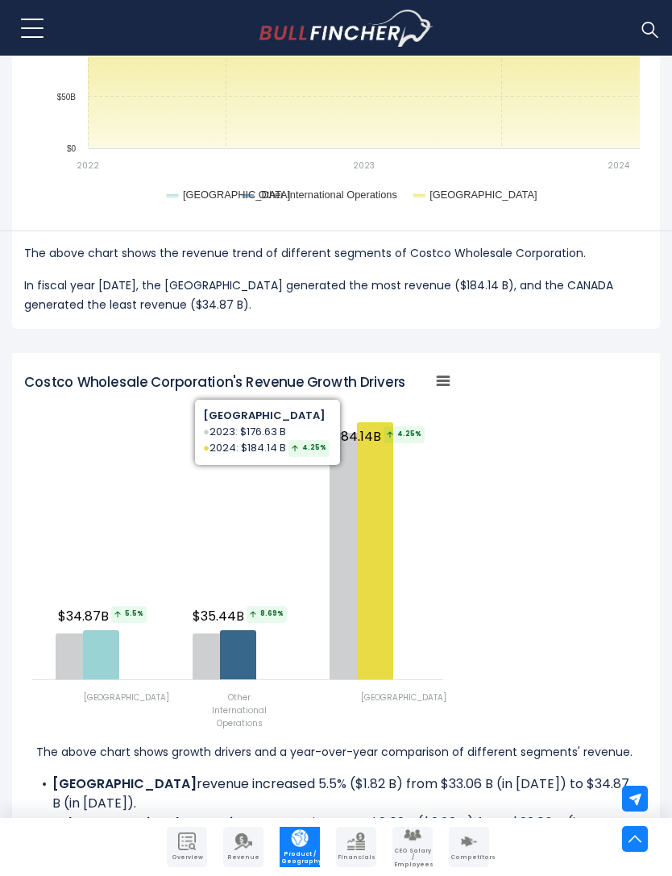
click at [378, 553] on icon "Costco Wholesale Corporation's Revenue Growth Drivers" at bounding box center [375, 550] width 36 height 257
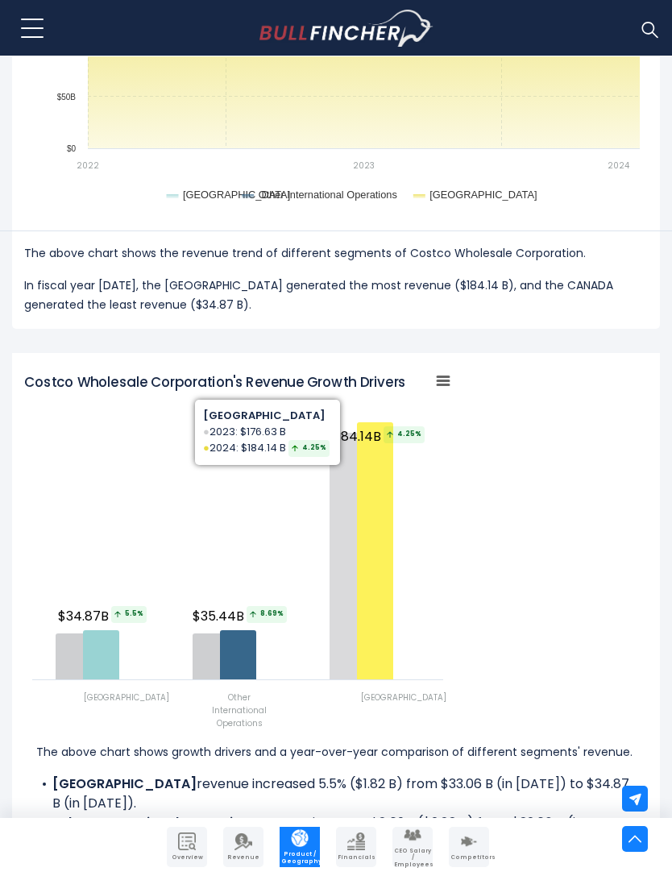
click at [442, 382] on h2 "Costco Wholesale Corporation's Revenue Growth Drivers" at bounding box center [267, 382] width 487 height 16
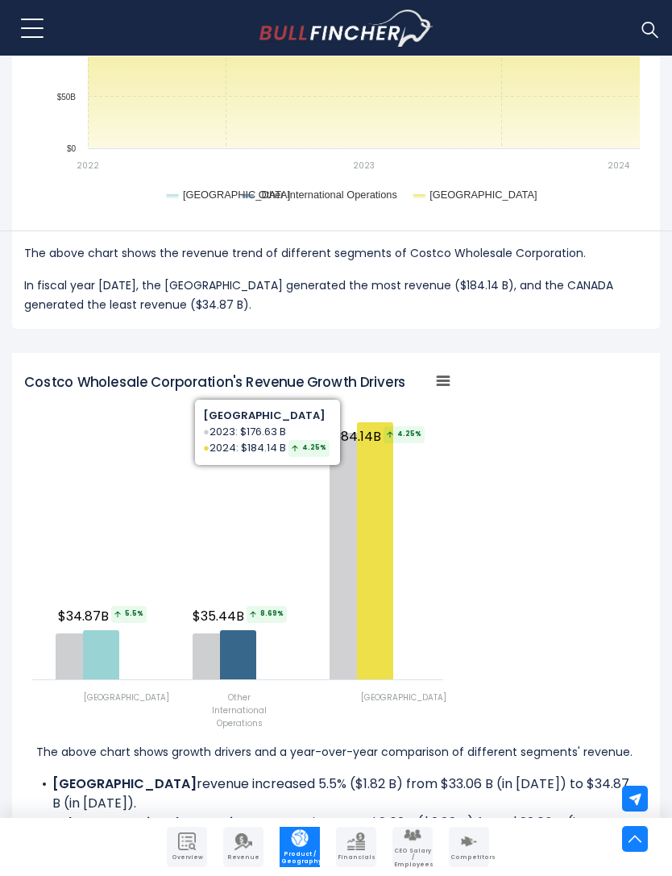
click at [447, 382] on h2 "Costco Wholesale Corporation's Revenue Growth Drivers" at bounding box center [267, 382] width 487 height 16
click at [439, 369] on rect "Costco Wholesale Corporation's Revenue Growth Drivers" at bounding box center [443, 380] width 23 height 23
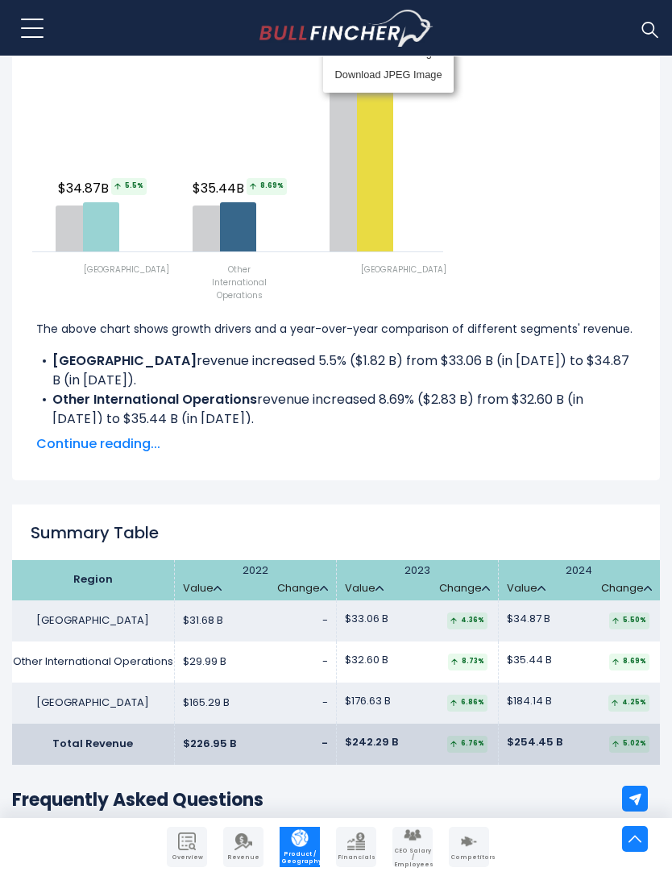
scroll to position [2504, 0]
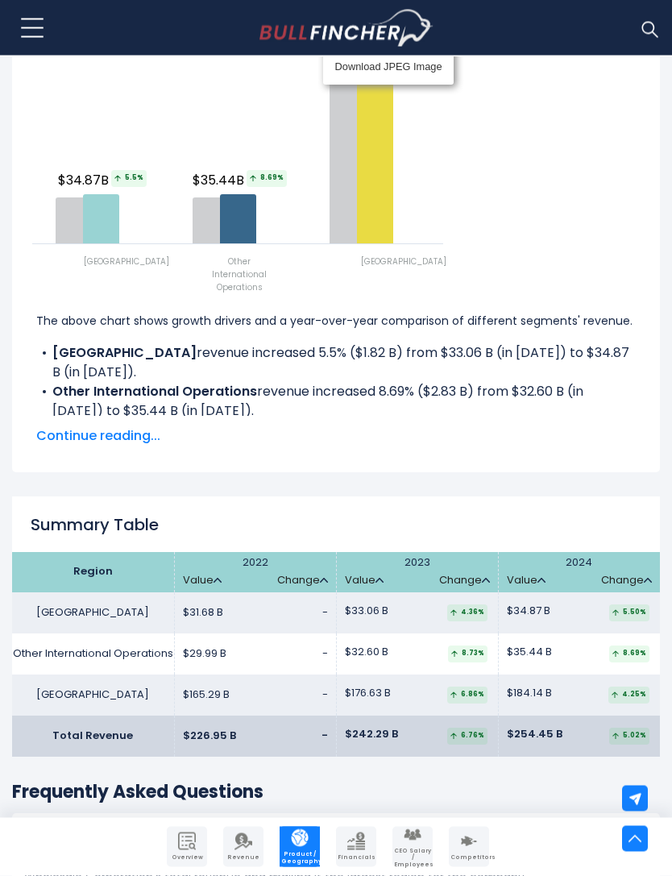
click at [202, 582] on link "Value" at bounding box center [202, 582] width 39 height 14
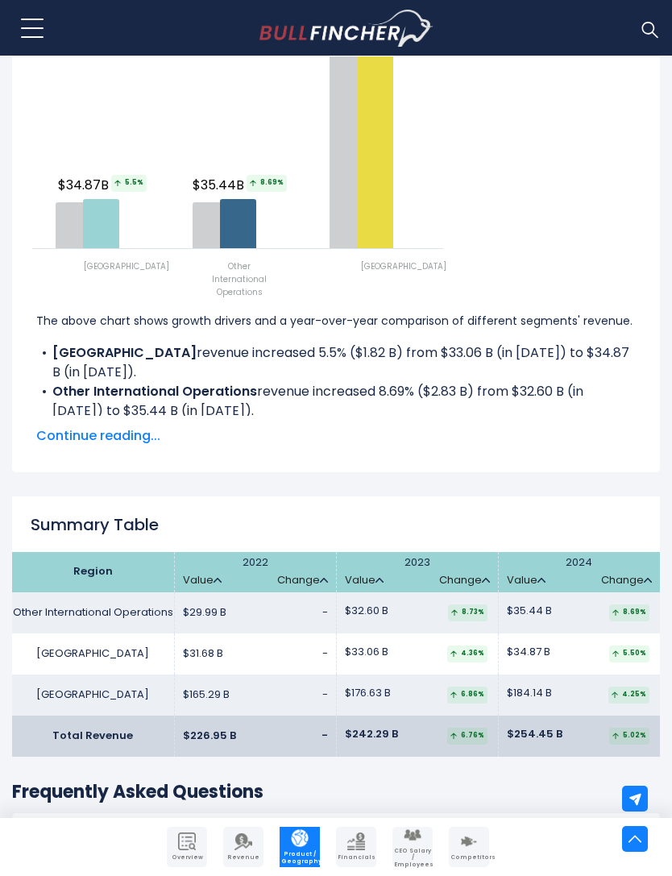
scroll to position [0, 0]
click at [310, 578] on link "Change" at bounding box center [302, 581] width 51 height 14
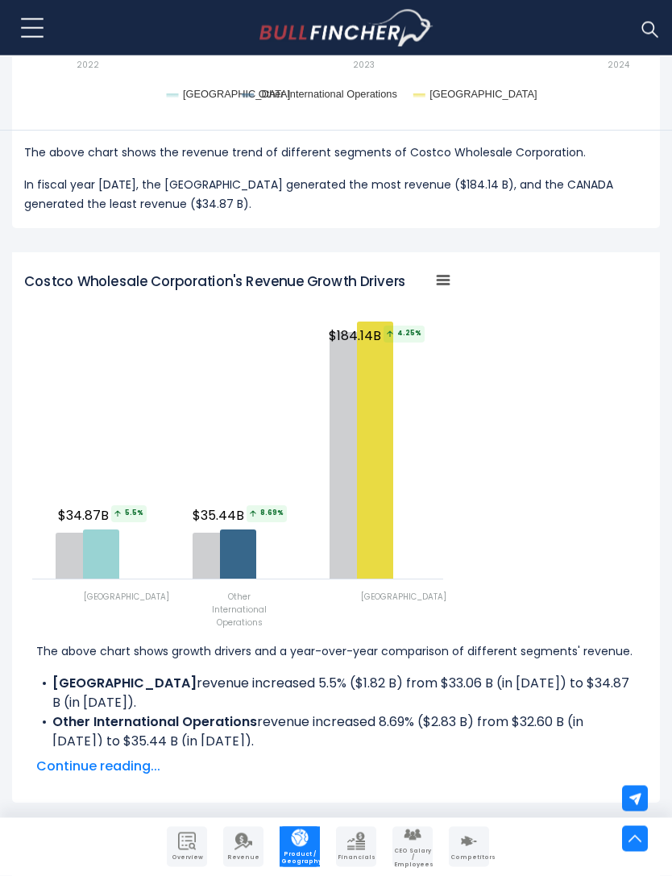
scroll to position [2175, 0]
click at [114, 771] on span "Continue reading..." at bounding box center [336, 766] width 600 height 19
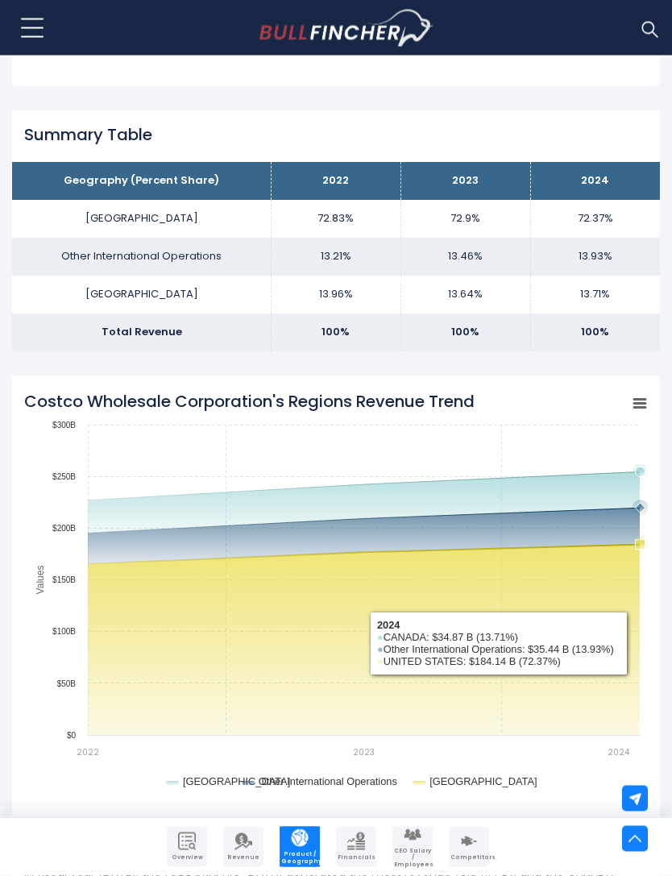
scroll to position [1487, 0]
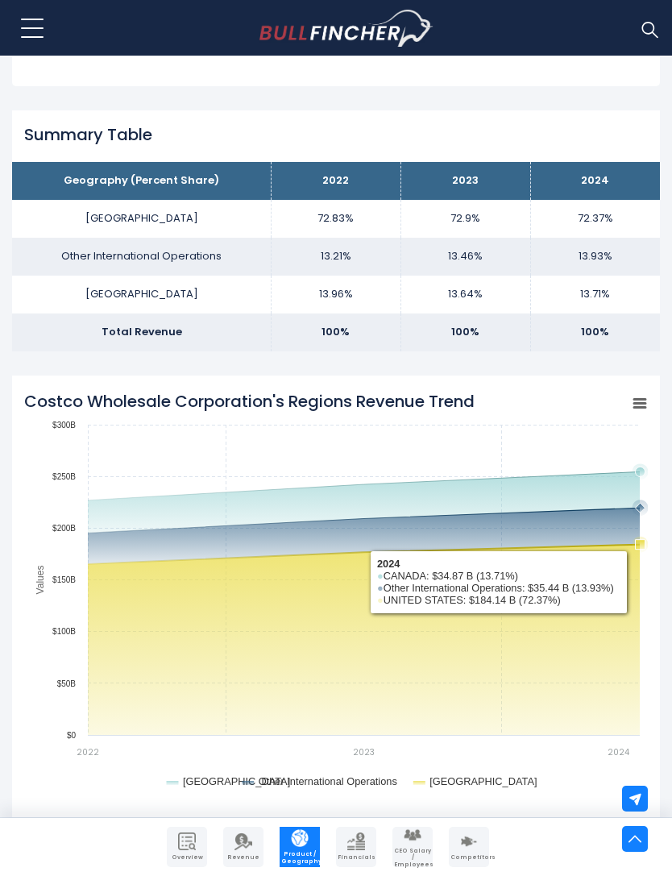
click at [569, 508] on icon "Costco Wholesale Corporation's Regions Revenue Trend" at bounding box center [364, 520] width 552 height 25
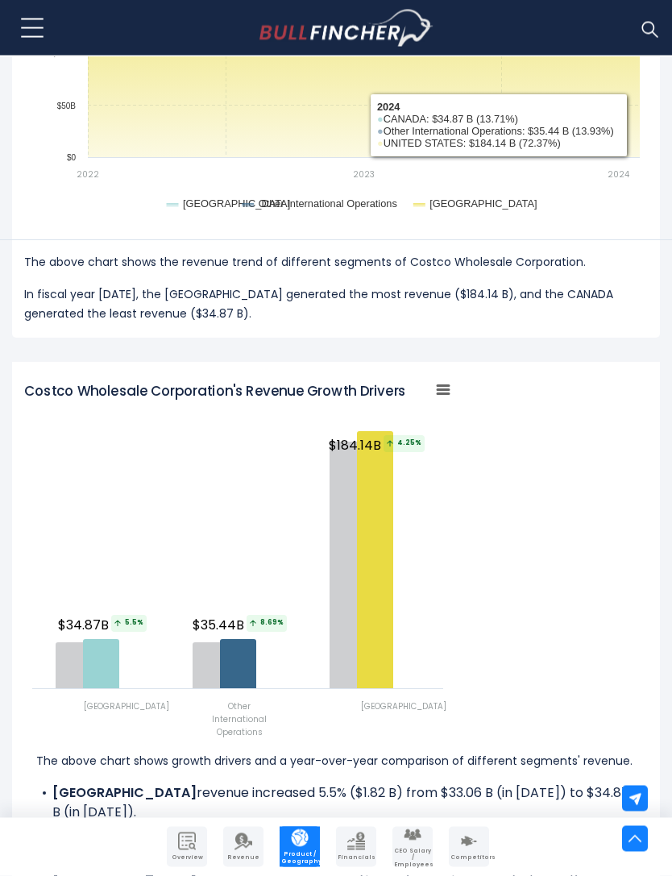
scroll to position [2065, 0]
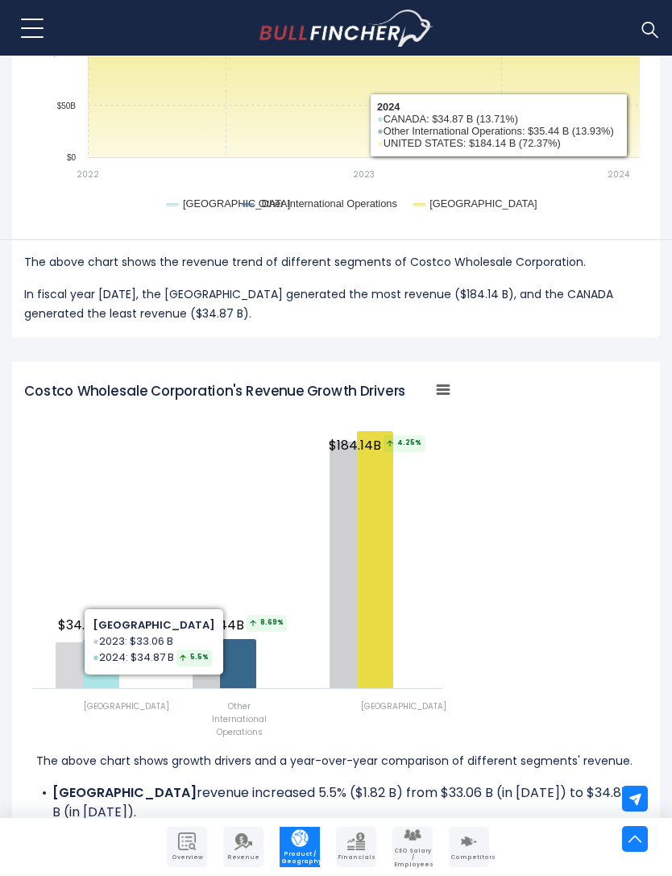
click at [69, 660] on icon "Costco Wholesale Corporation's Revenue Growth Drivers" at bounding box center [74, 665] width 36 height 46
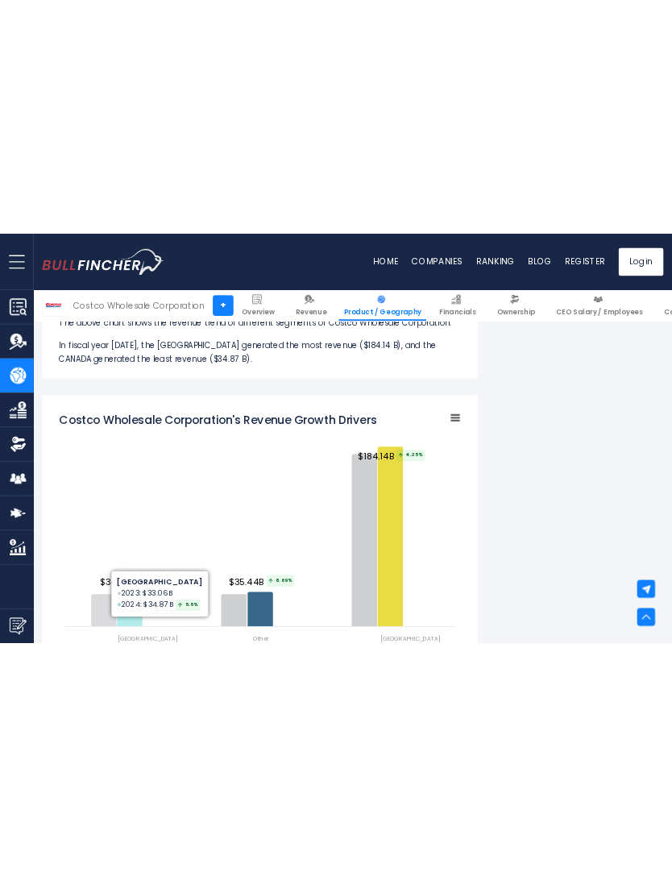
scroll to position [2080, 0]
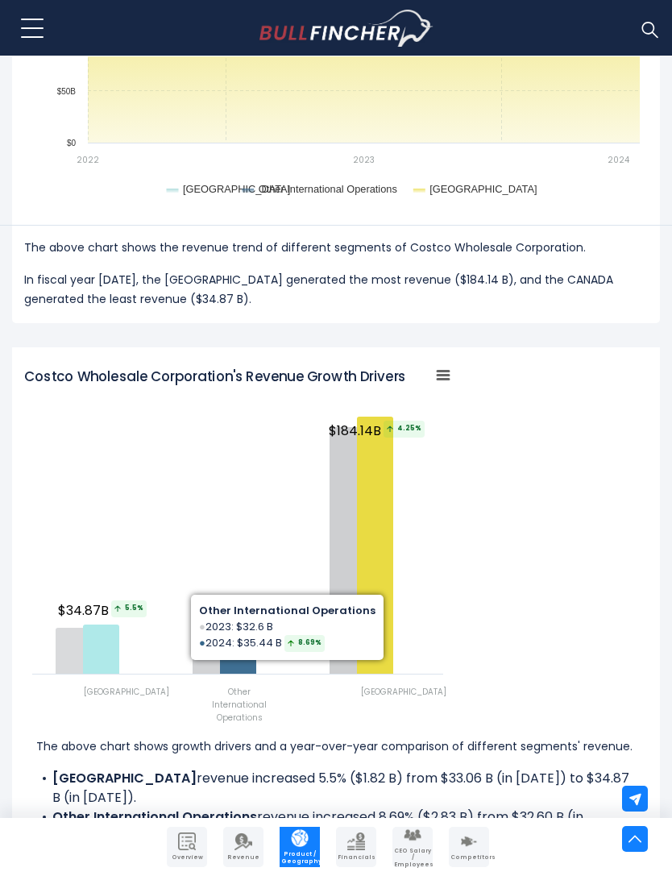
click at [248, 653] on icon "Costco Wholesale Corporation's Revenue Growth Drivers" at bounding box center [238, 649] width 36 height 49
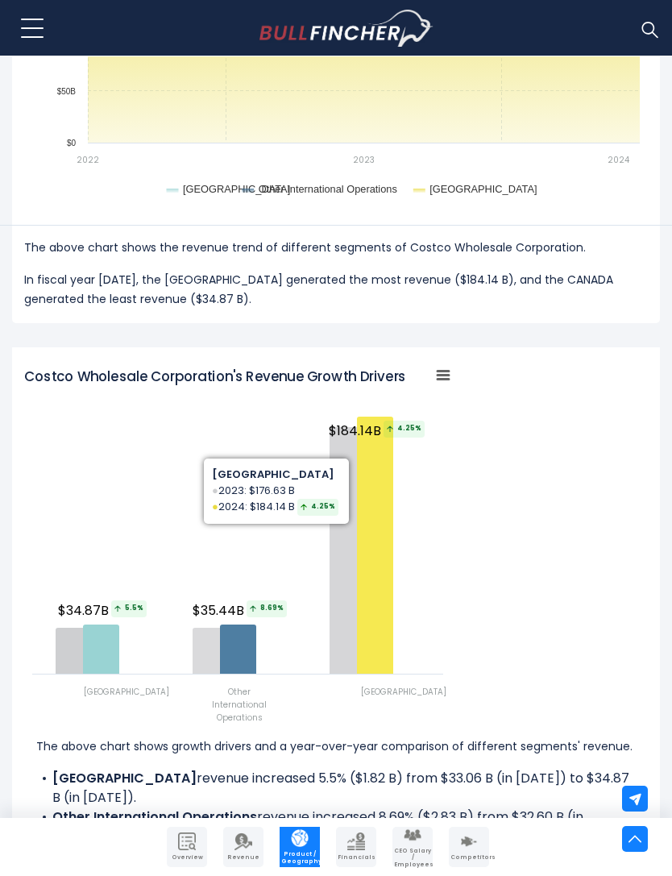
scroll to position [2085, 0]
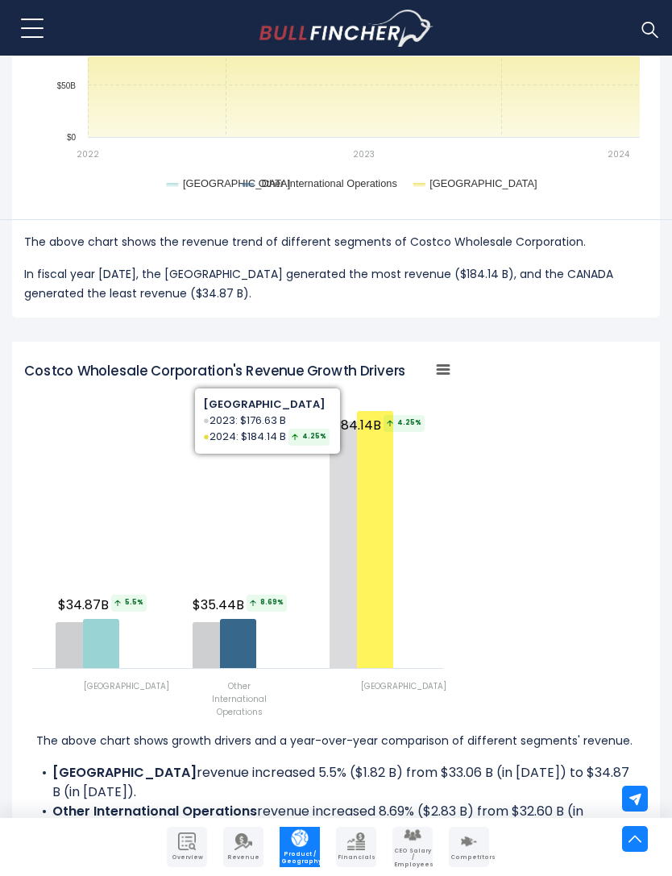
click at [241, 631] on icon "Costco Wholesale Corporation's Revenue Growth Drivers" at bounding box center [238, 643] width 36 height 49
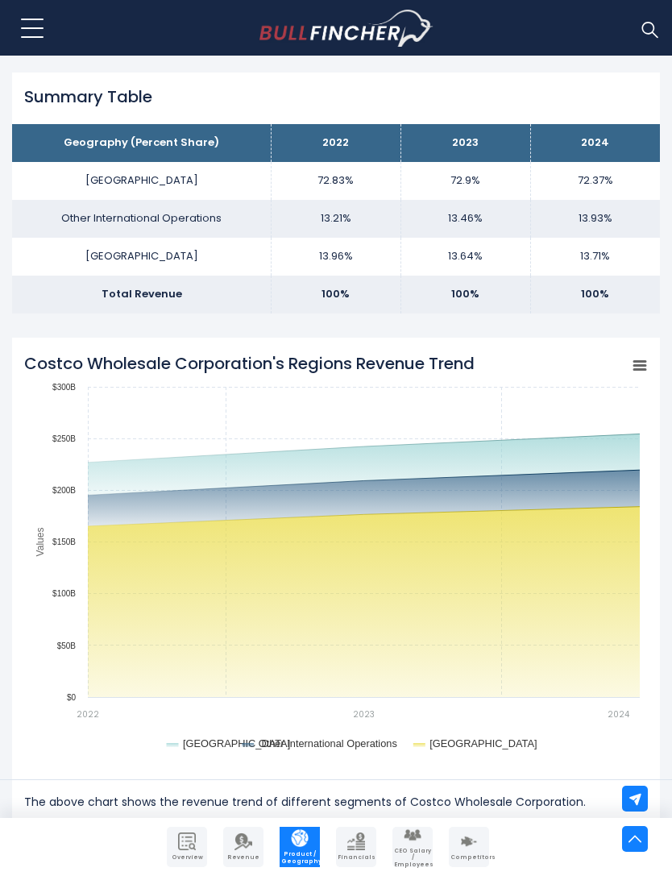
scroll to position [1521, 0]
